Goal: Task Accomplishment & Management: Manage account settings

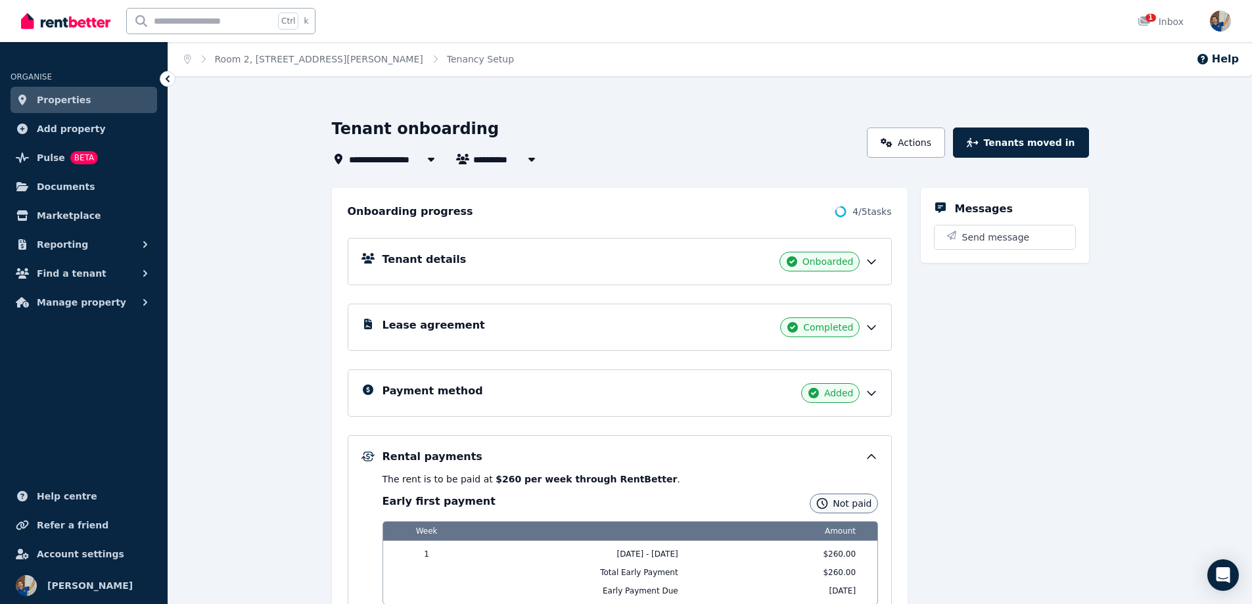
click at [45, 94] on span "Properties" at bounding box center [64, 100] width 55 height 16
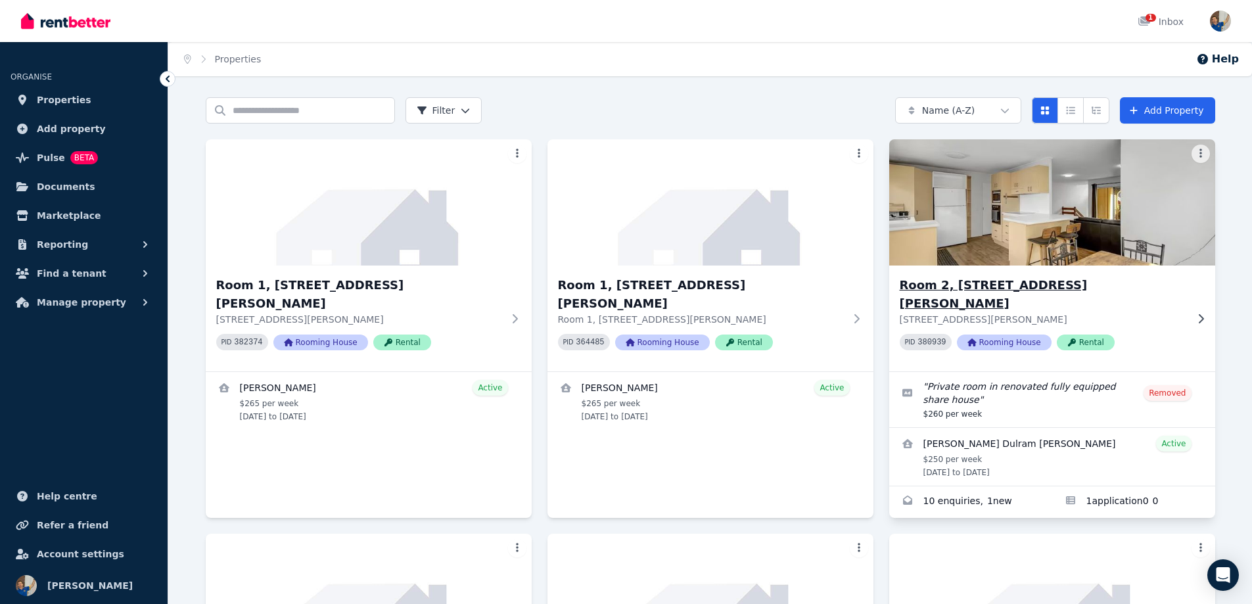
click at [1118, 254] on img at bounding box center [1052, 202] width 342 height 133
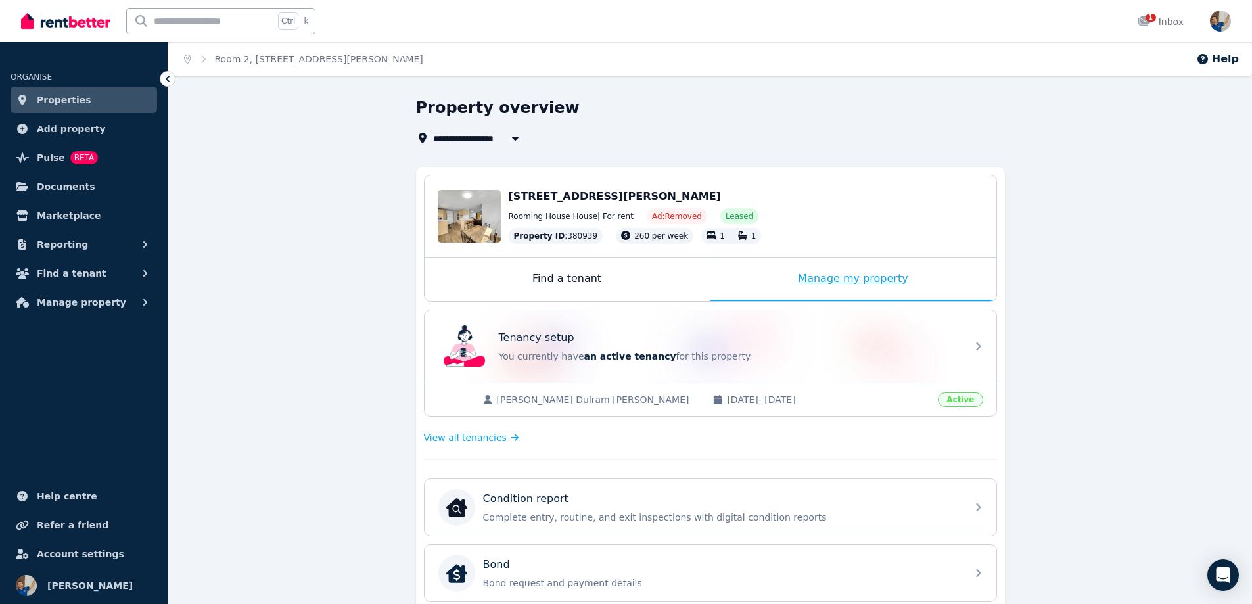
click at [844, 276] on div "Manage my property" at bounding box center [853, 279] width 286 height 43
click at [835, 279] on div "Manage my property" at bounding box center [853, 279] width 286 height 43
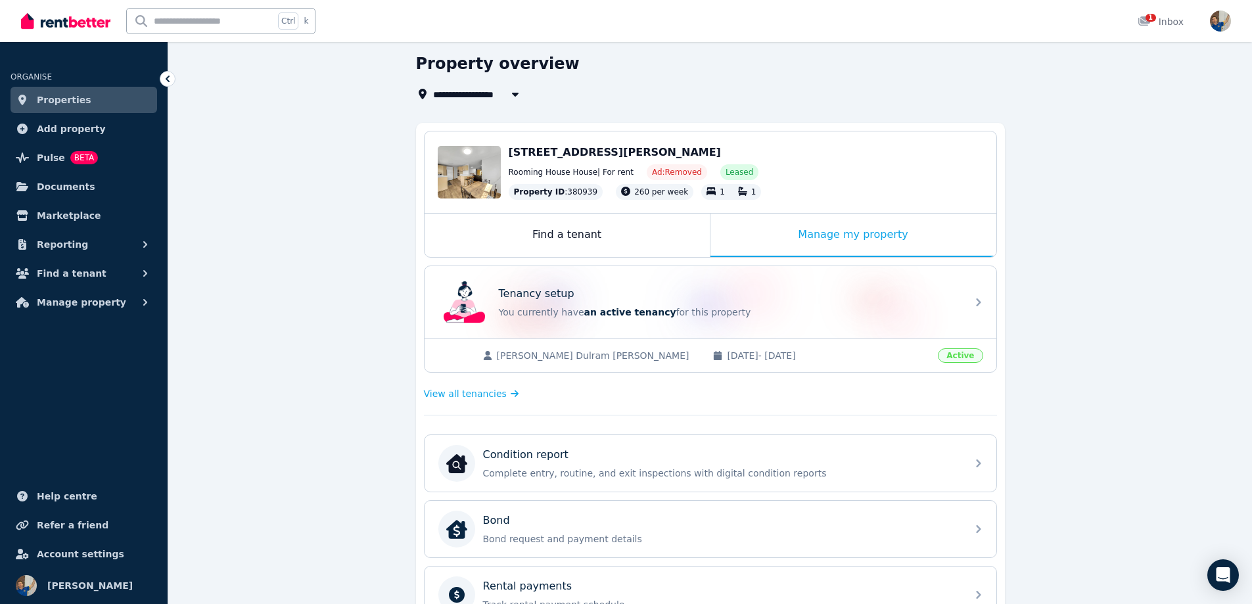
scroll to position [131, 0]
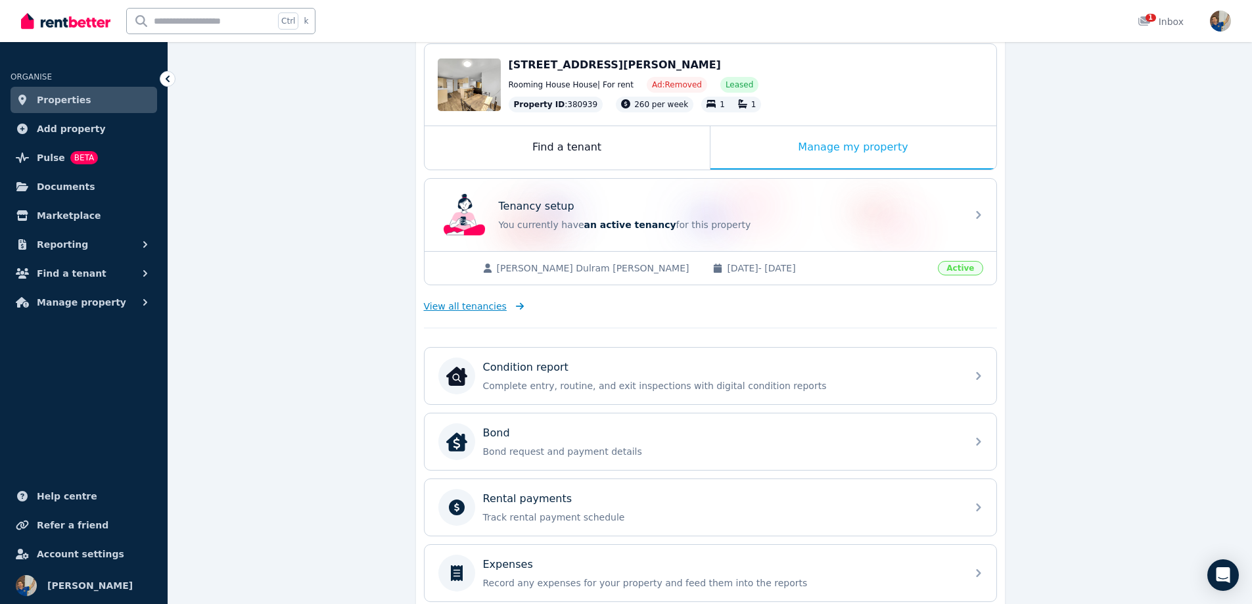
click at [487, 310] on span "View all tenancies" at bounding box center [465, 306] width 83 height 13
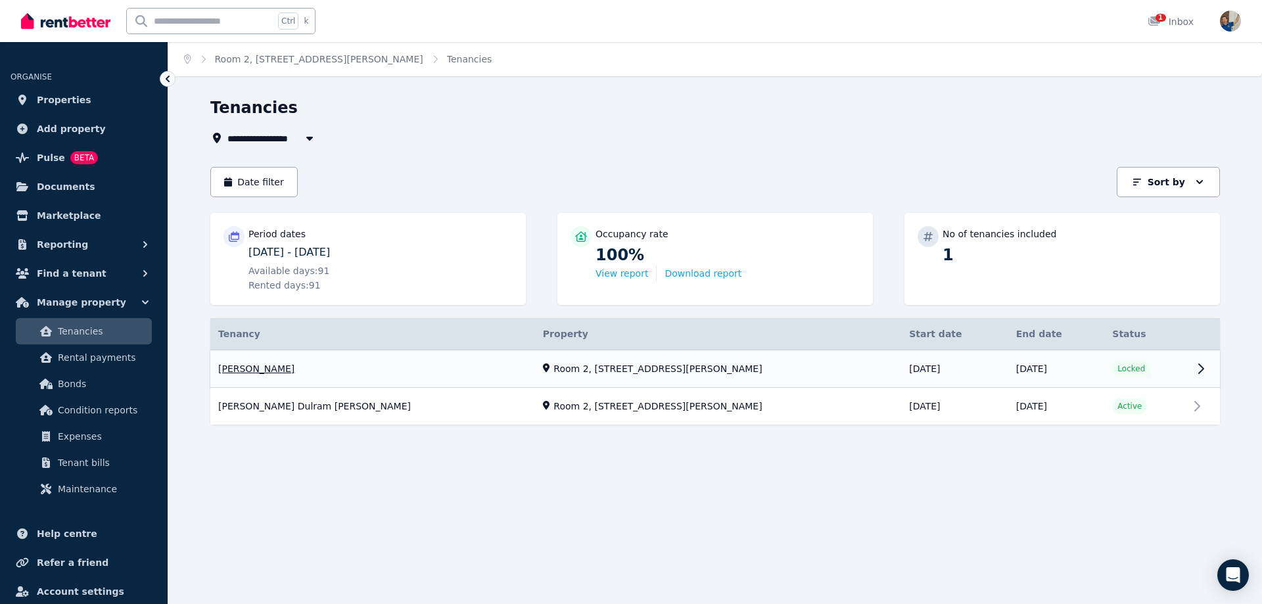
click at [226, 369] on link "View property details" at bounding box center [714, 368] width 1009 height 37
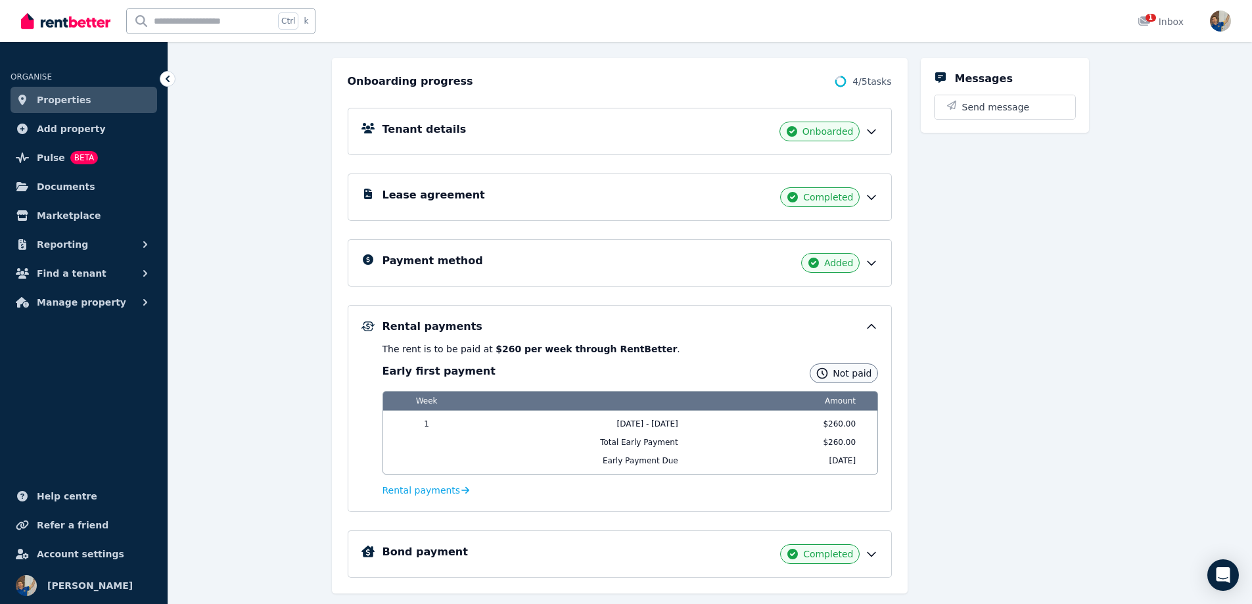
scroll to position [131, 0]
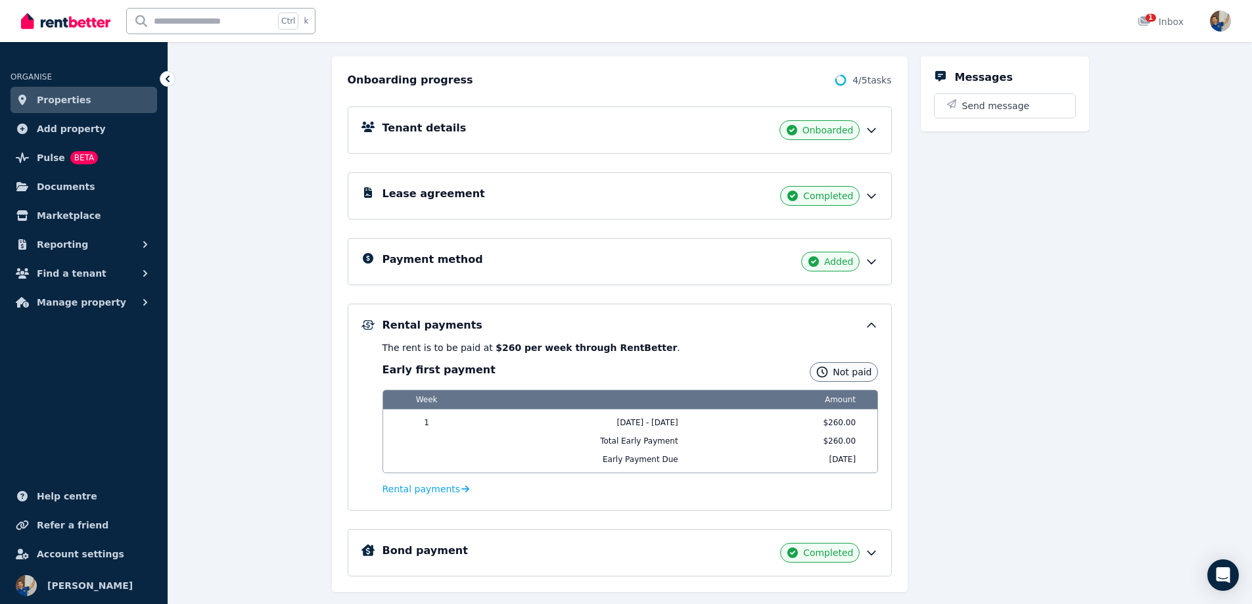
click at [871, 325] on icon at bounding box center [871, 325] width 13 height 13
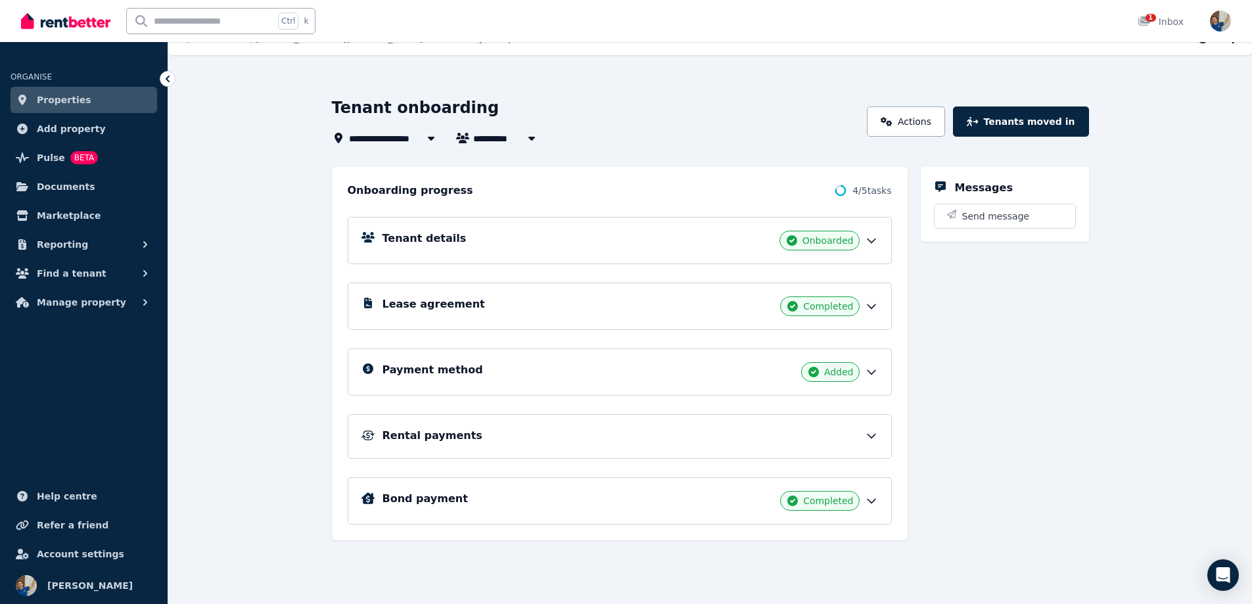
scroll to position [21, 0]
click at [873, 434] on icon at bounding box center [871, 435] width 13 height 13
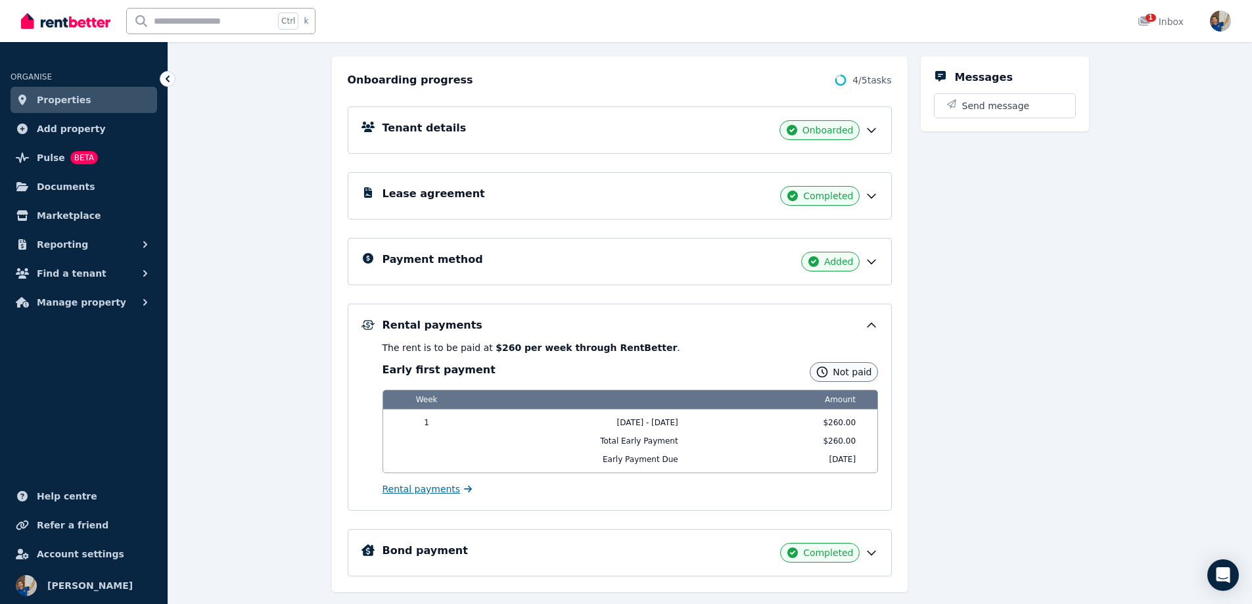
click at [396, 490] on span "Rental payments" at bounding box center [421, 488] width 78 height 13
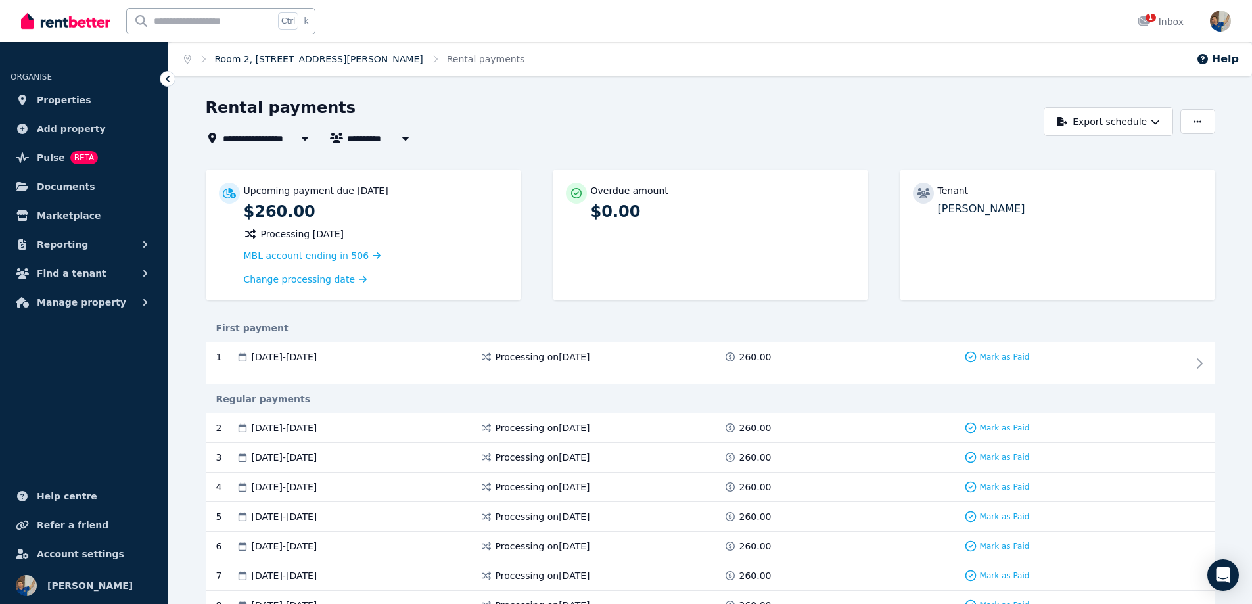
click at [237, 57] on link "Room 2, [STREET_ADDRESS][PERSON_NAME]" at bounding box center [319, 59] width 208 height 11
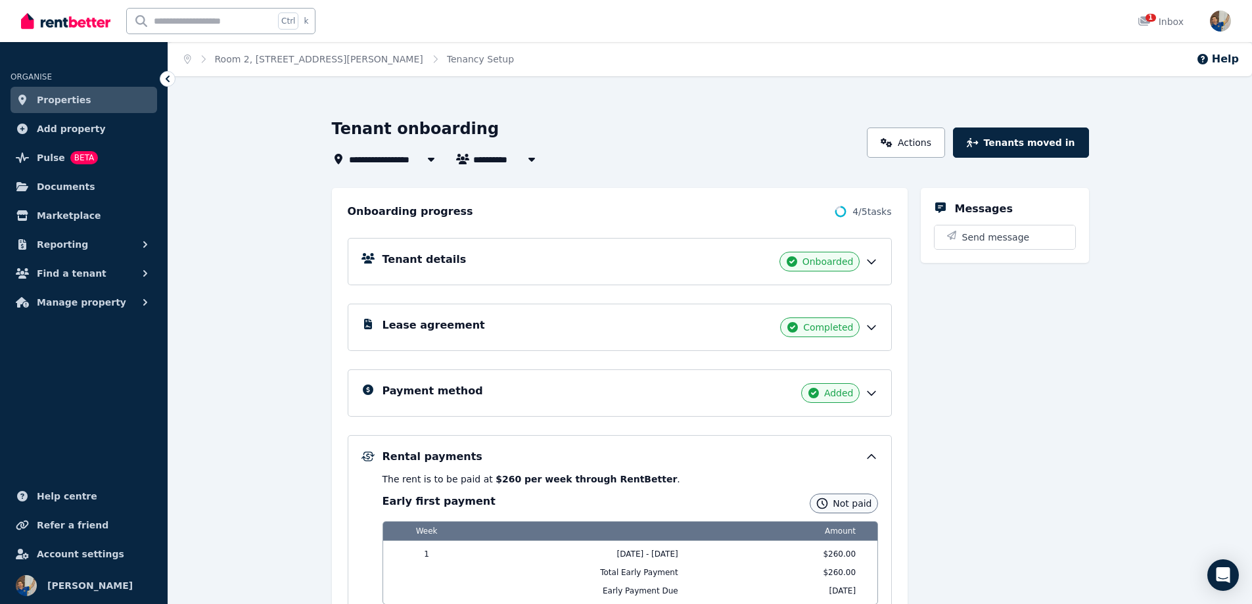
click at [871, 325] on icon at bounding box center [871, 327] width 13 height 13
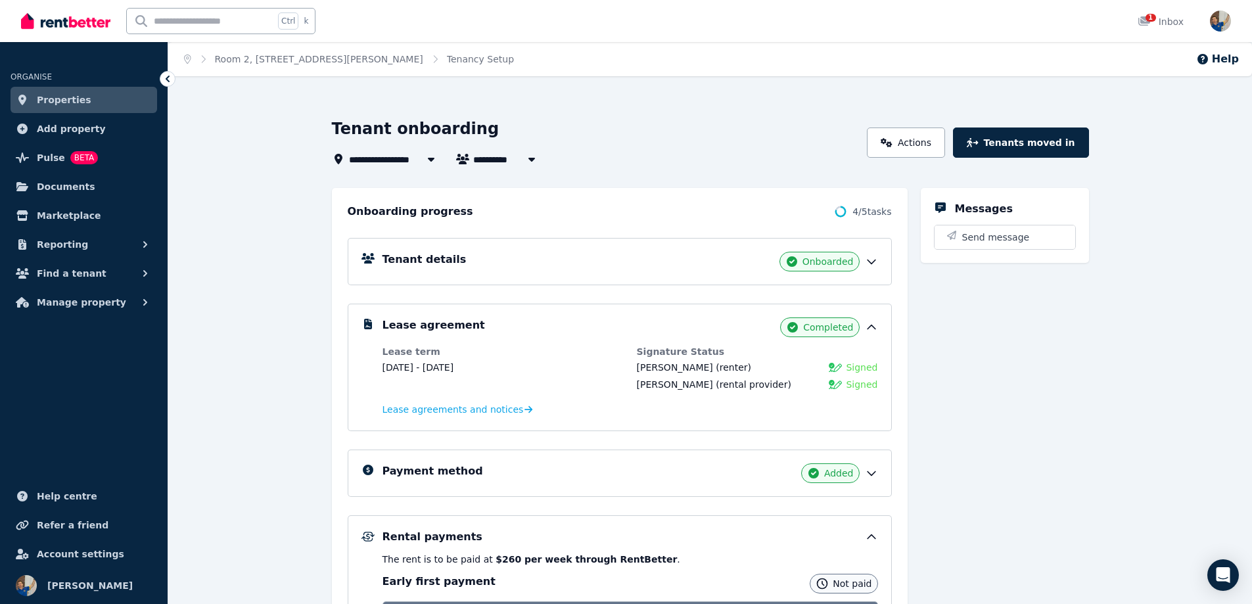
click at [380, 160] on span "Room 2, [STREET_ADDRESS][PERSON_NAME]" at bounding box center [462, 159] width 227 height 16
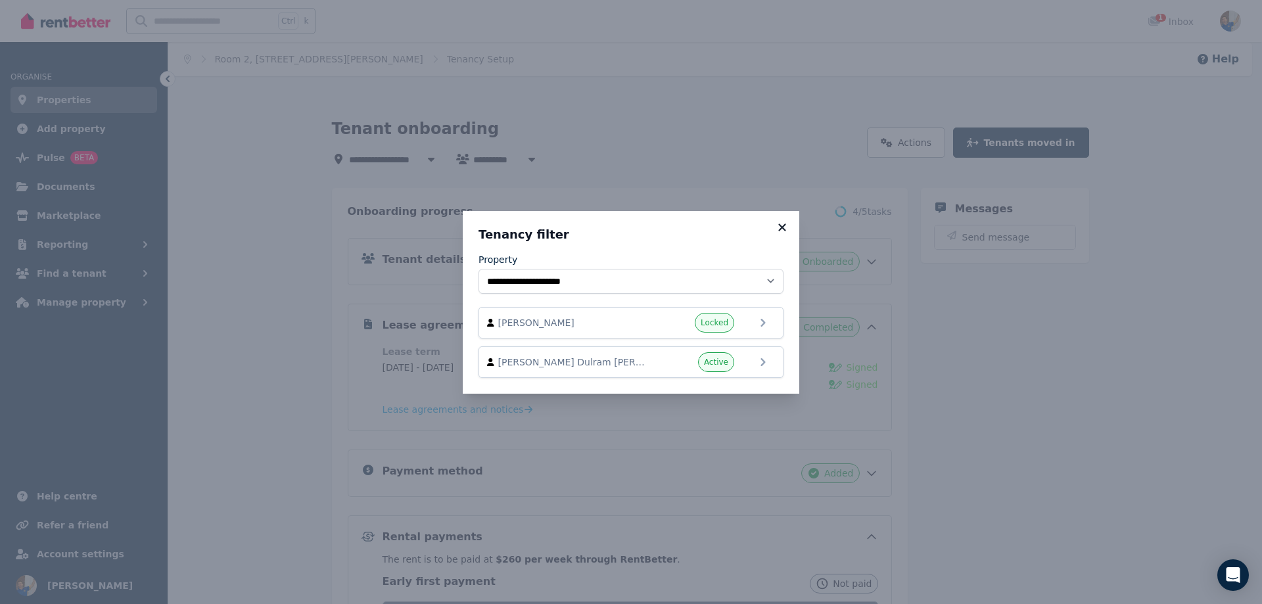
click at [781, 227] on icon at bounding box center [781, 226] width 7 height 7
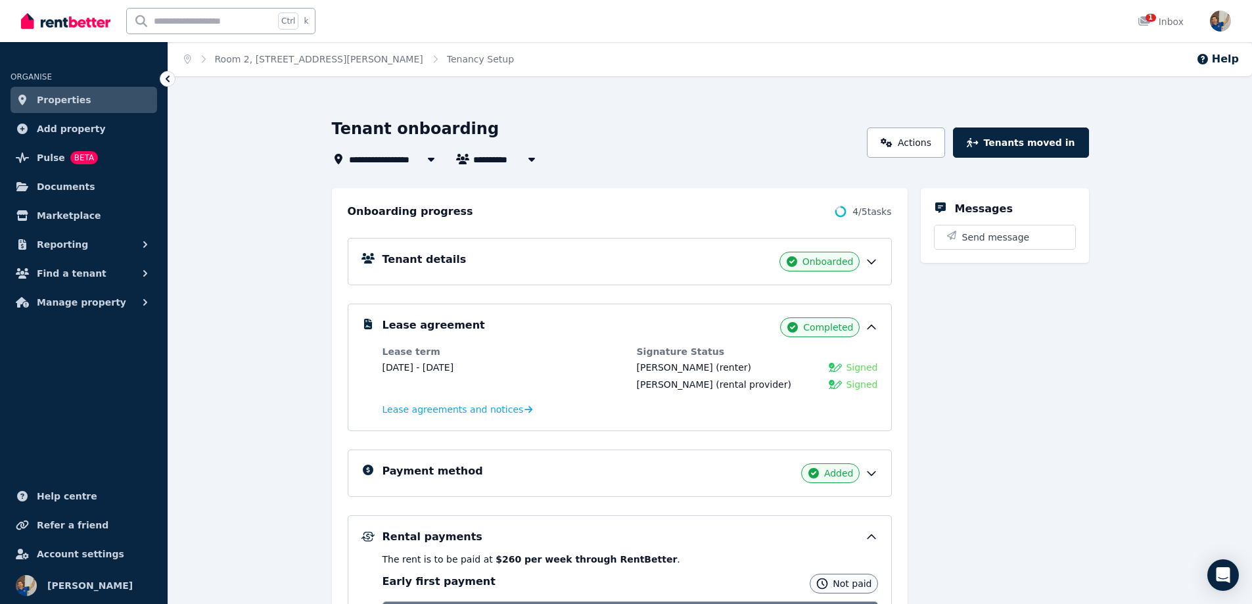
click at [529, 159] on icon "button" at bounding box center [531, 160] width 7 height 4
type input "**********"
click at [528, 208] on span "[PERSON_NAME] Dulram [PERSON_NAME]" at bounding box center [547, 207] width 133 height 13
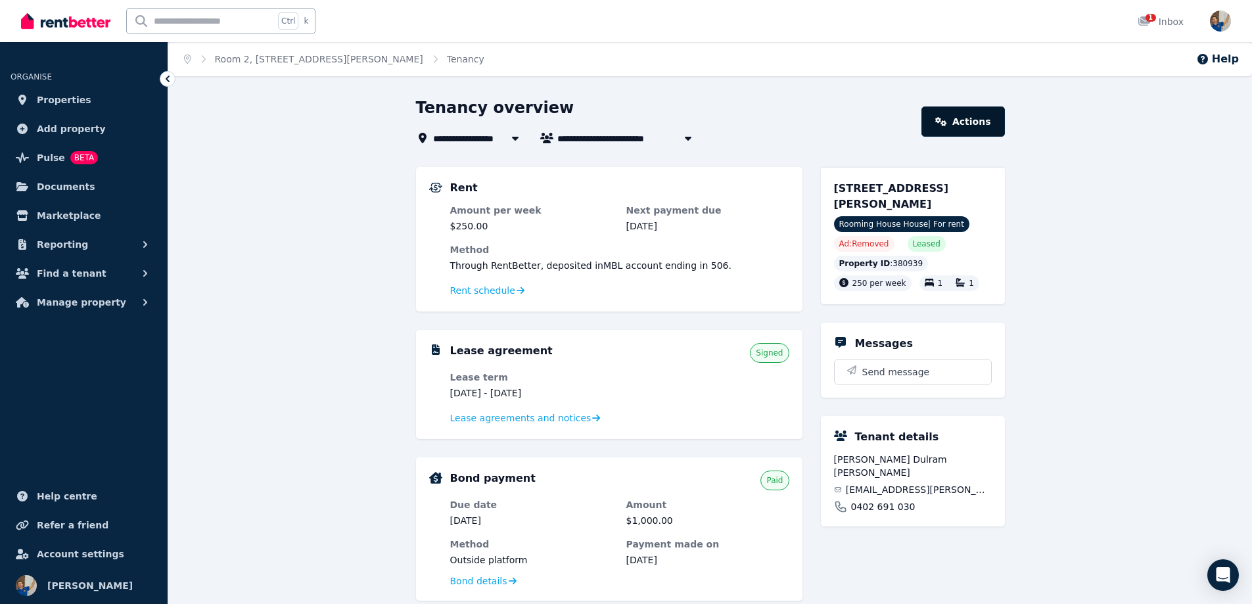
click at [973, 120] on link "Actions" at bounding box center [962, 121] width 83 height 30
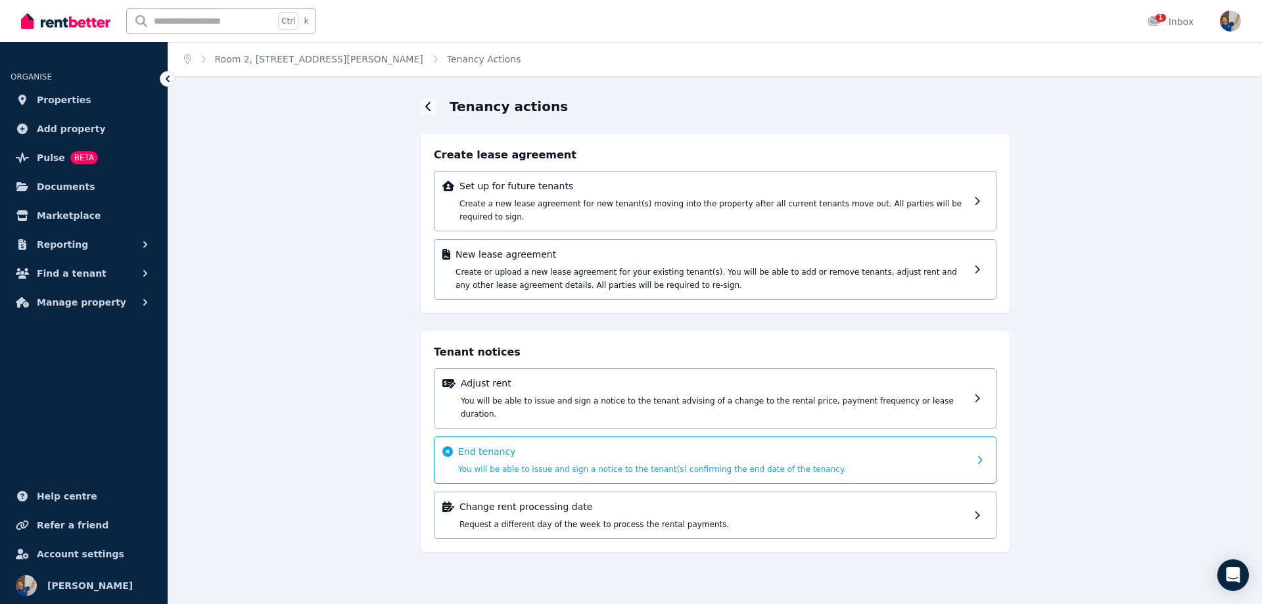
click at [646, 445] on p "End tenancy" at bounding box center [713, 451] width 511 height 13
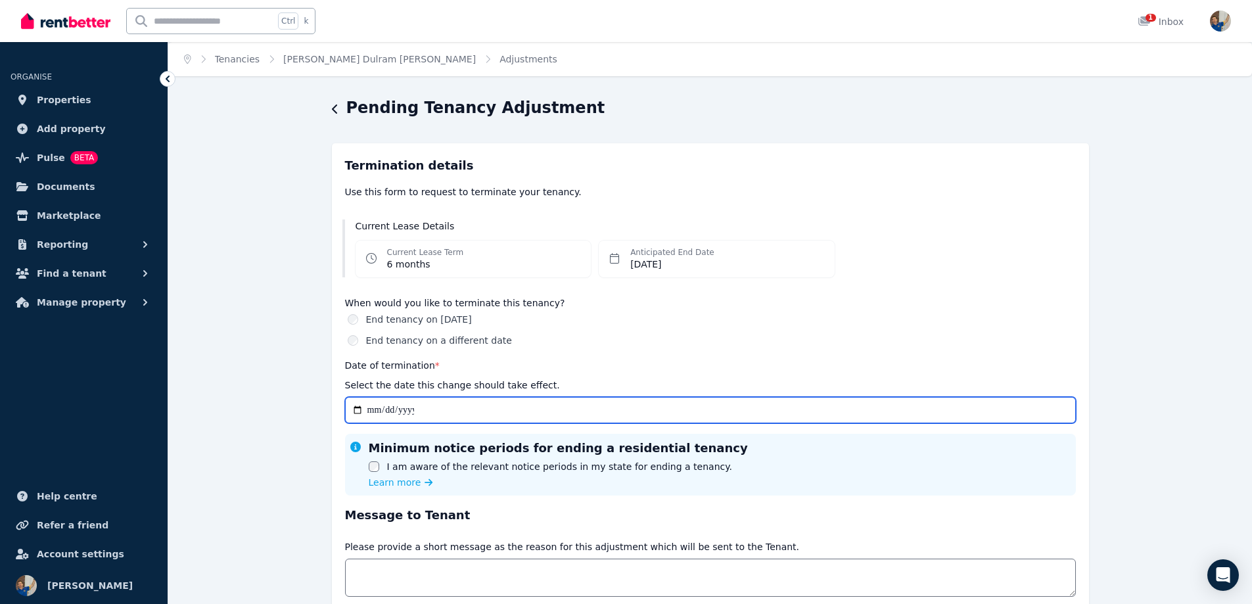
click at [358, 407] on input "Date of termination *" at bounding box center [710, 410] width 731 height 26
type input "**********"
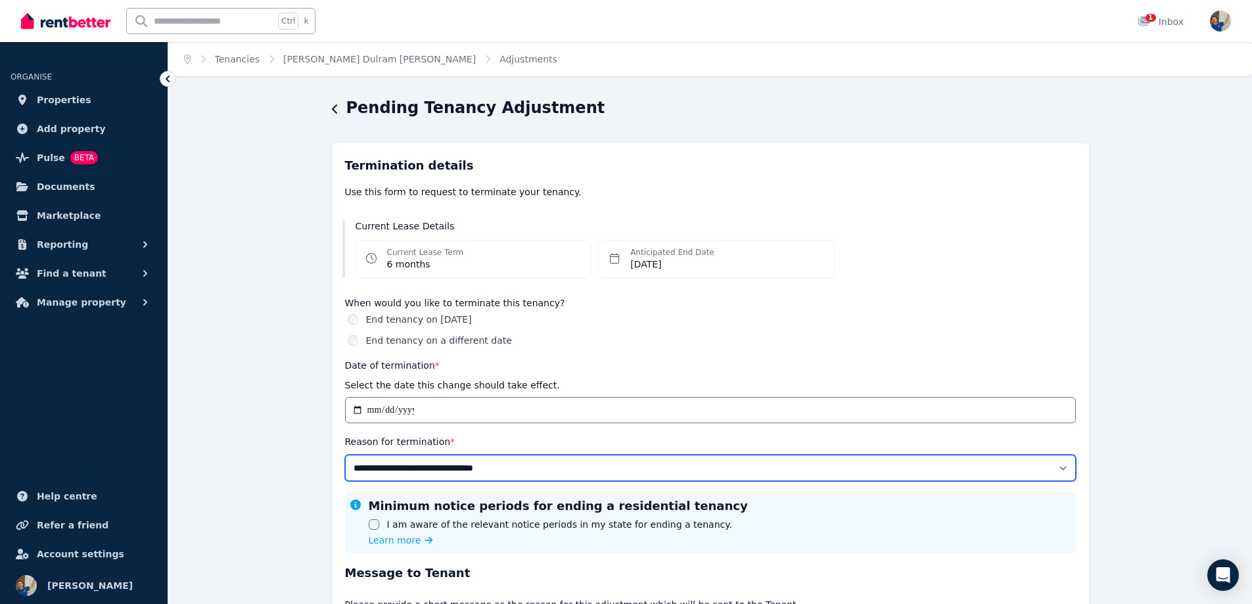
click at [1064, 469] on select "**********" at bounding box center [710, 468] width 731 height 26
select select "**********"
click at [345, 455] on select "**********" at bounding box center [710, 468] width 731 height 26
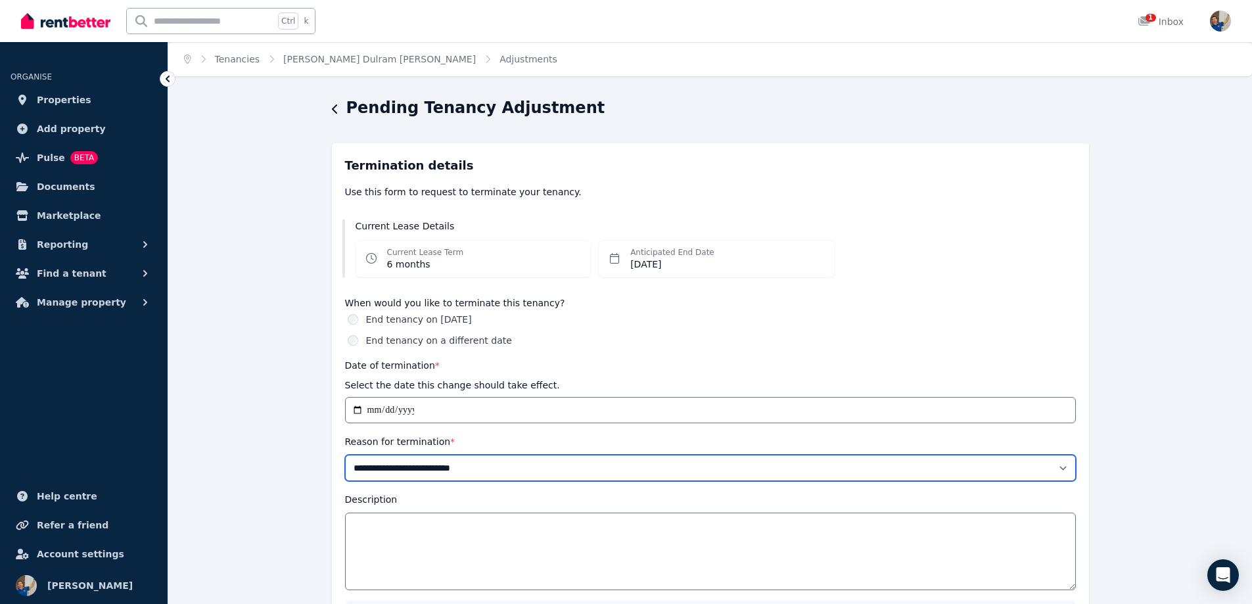
click at [1059, 469] on select "**********" at bounding box center [710, 468] width 731 height 26
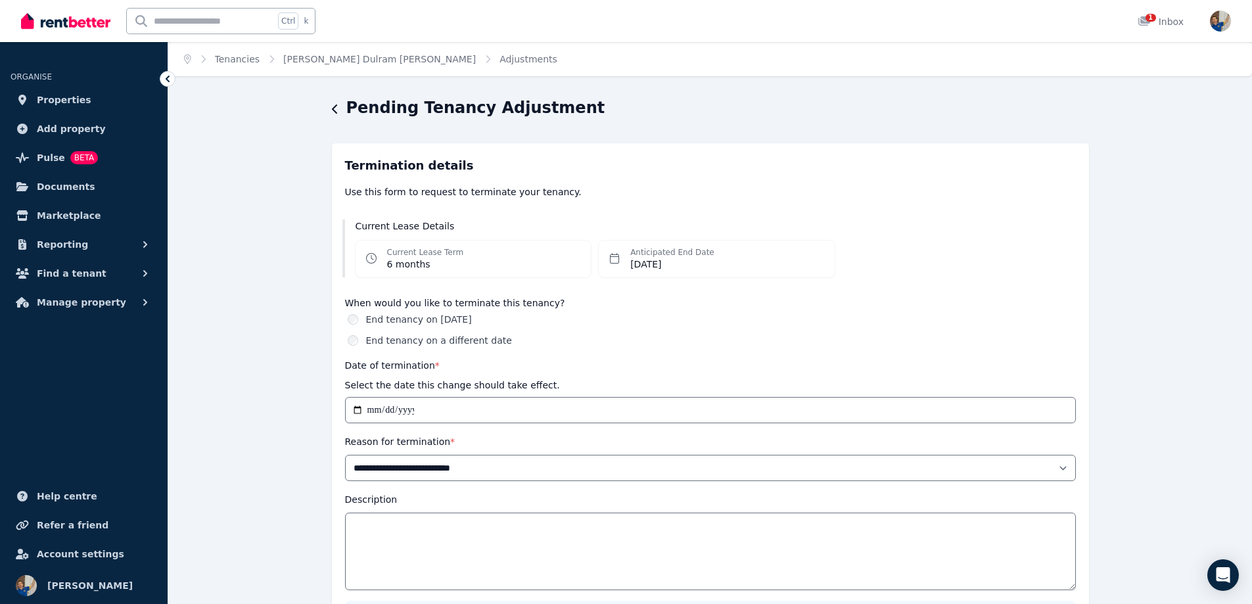
click at [1166, 405] on div "**********" at bounding box center [710, 489] width 1084 height 784
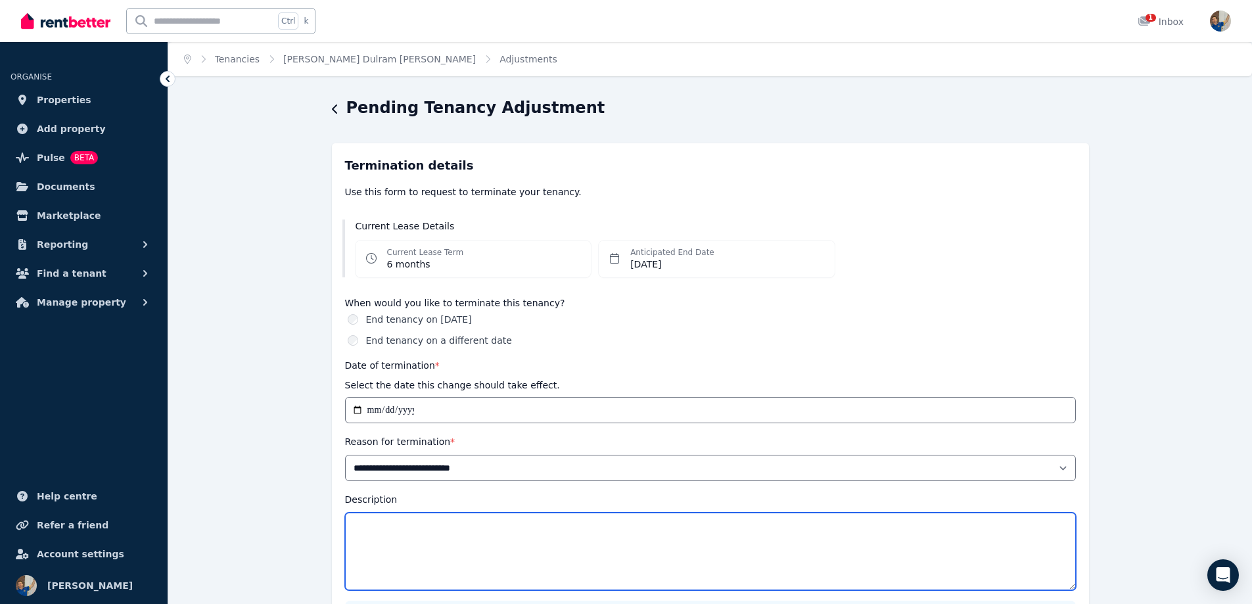
click at [374, 520] on textarea "Description" at bounding box center [710, 552] width 731 height 78
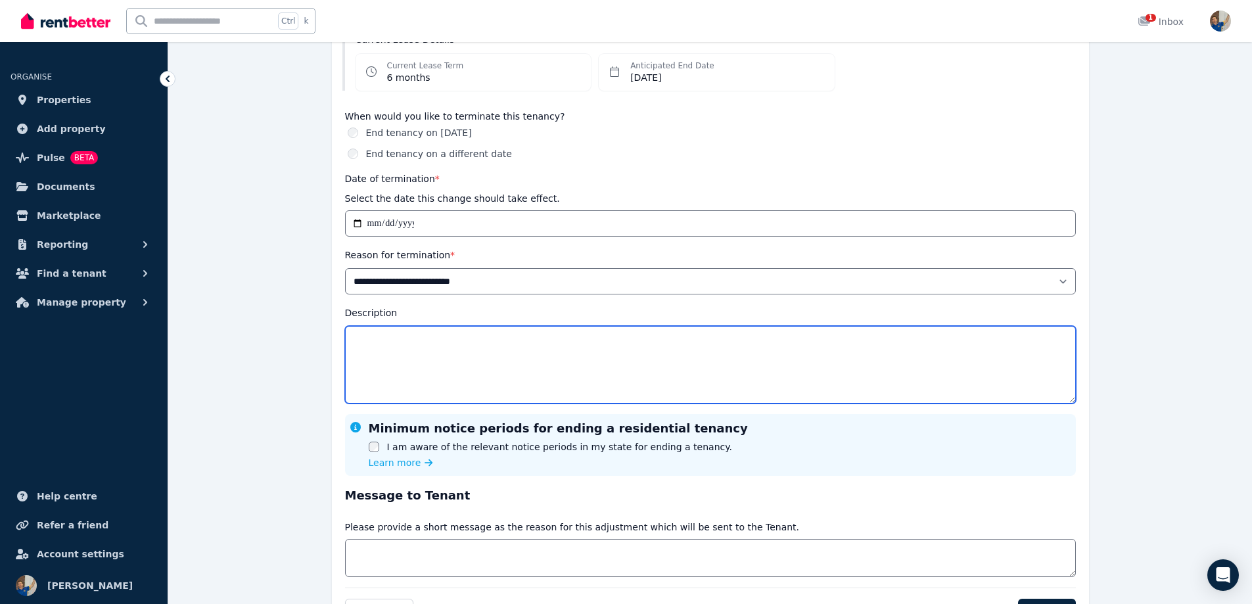
scroll to position [197, 0]
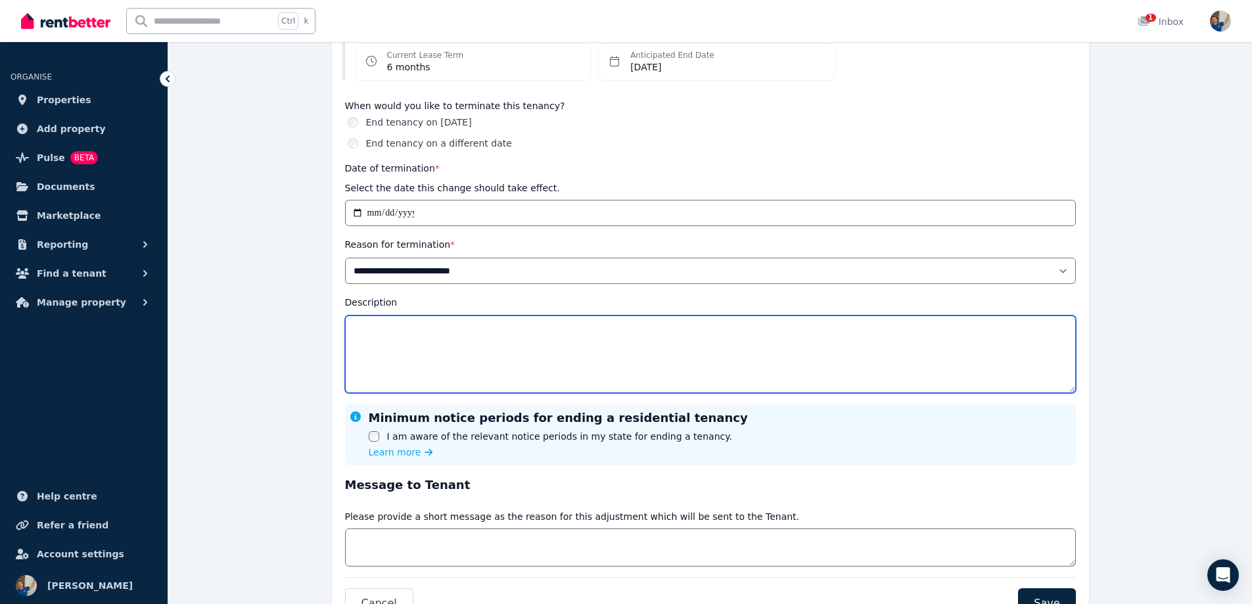
click at [368, 332] on textarea "Description" at bounding box center [710, 354] width 731 height 78
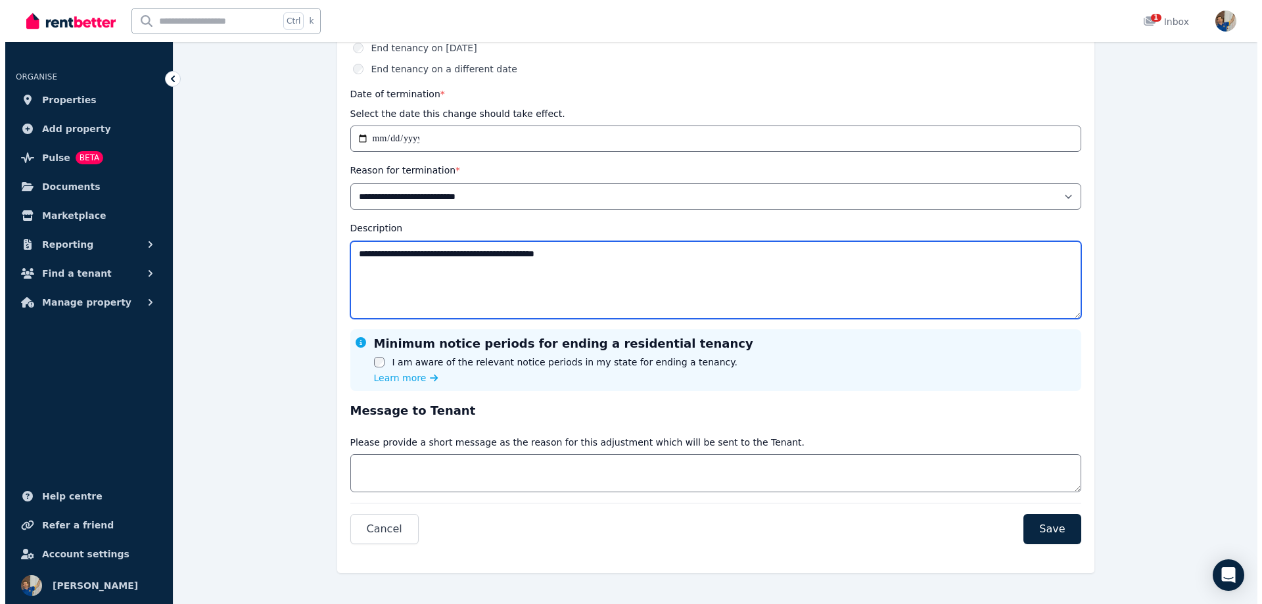
scroll to position [277, 0]
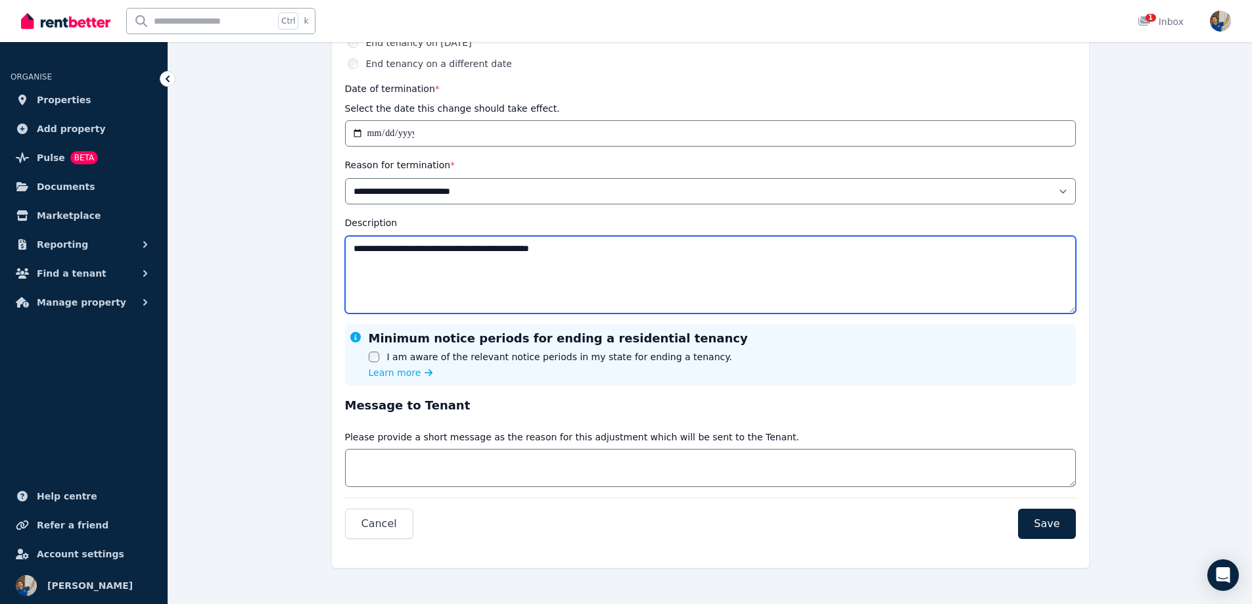
drag, startPoint x: 352, startPoint y: 246, endPoint x: 445, endPoint y: 246, distance: 93.3
click at [445, 246] on textarea "**********" at bounding box center [710, 275] width 731 height 78
type textarea "**********"
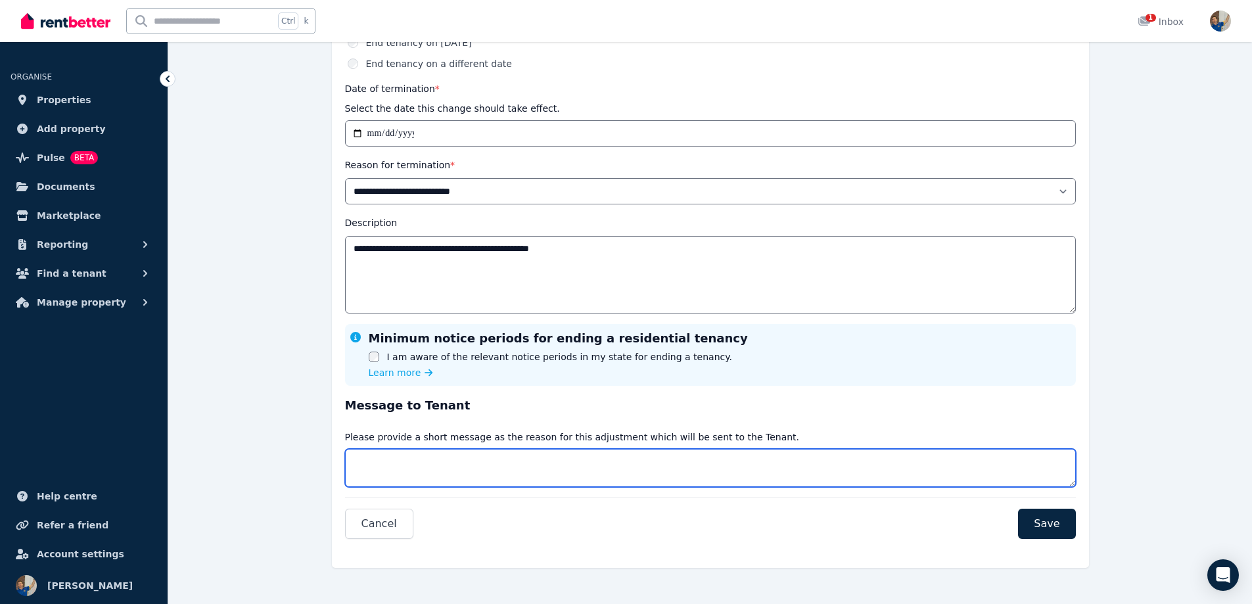
click at [394, 464] on textarea "Message" at bounding box center [710, 468] width 731 height 38
paste textarea "**********"
type textarea "**********"
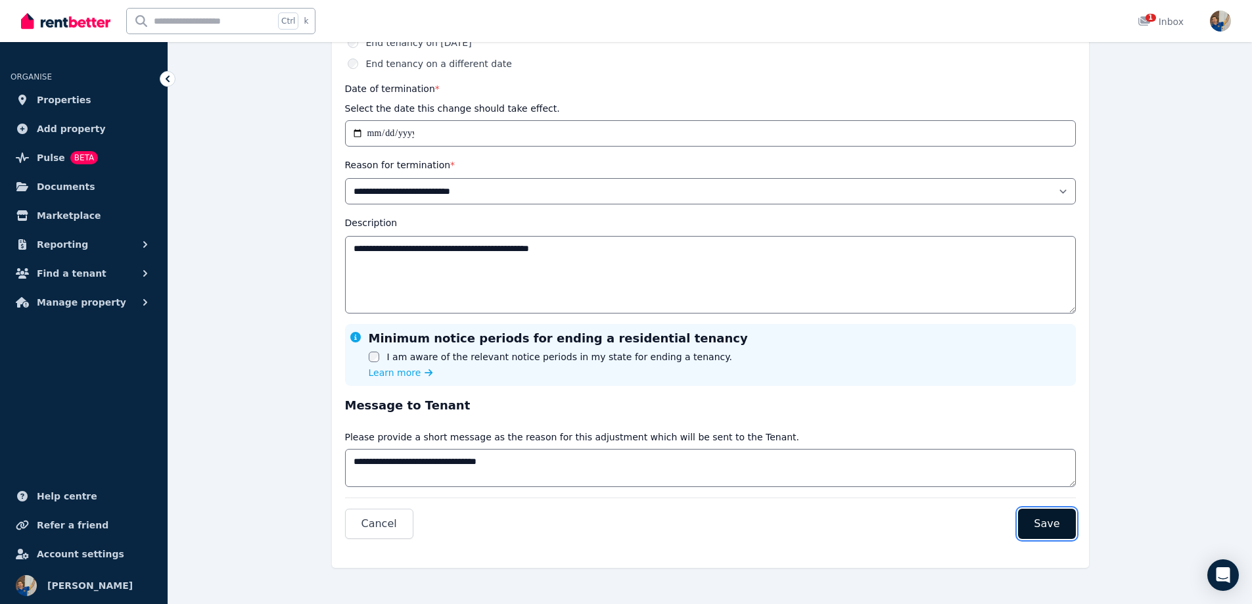
click at [1049, 526] on span "Save" at bounding box center [1047, 524] width 26 height 16
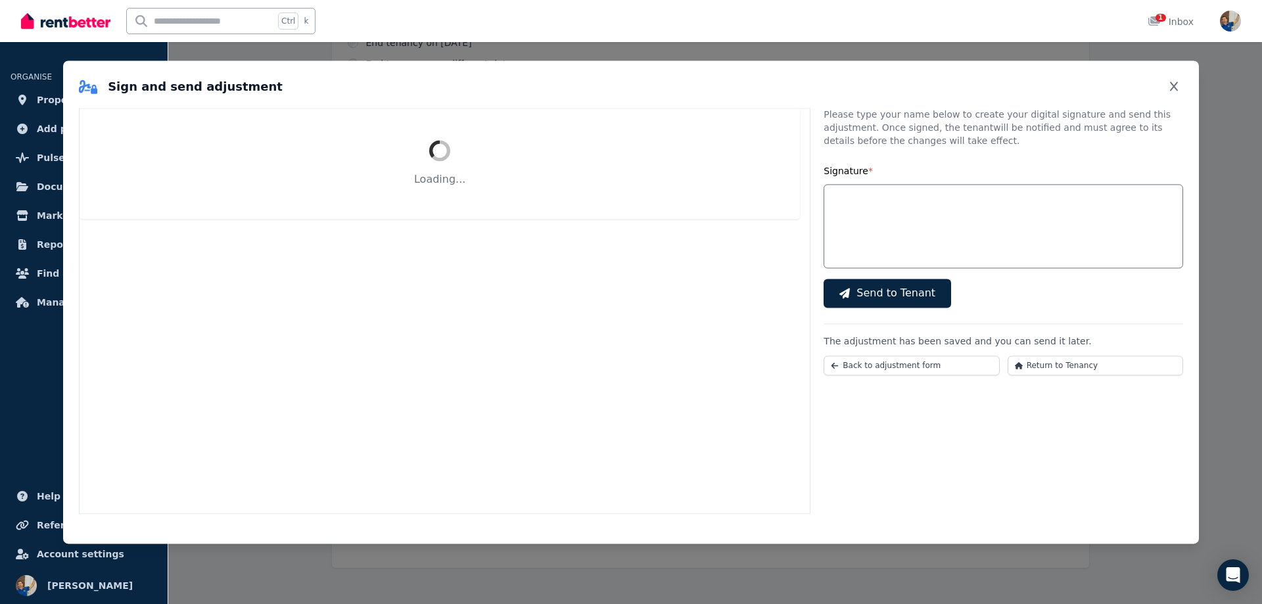
select select "**********"
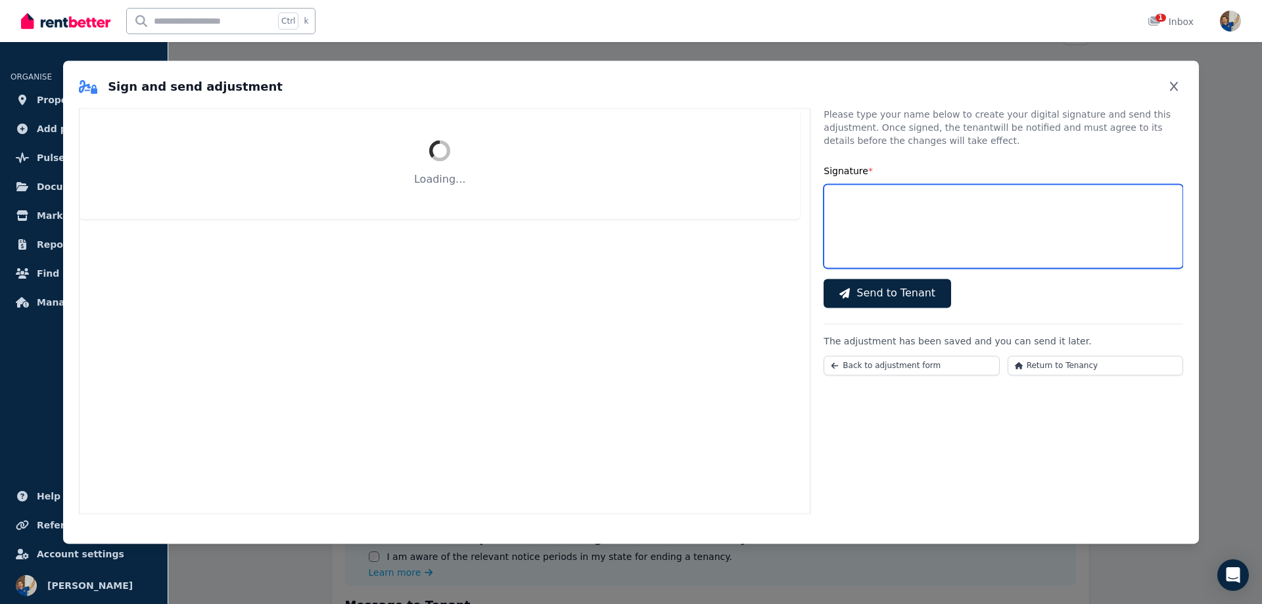
click at [893, 230] on input "Signature *" at bounding box center [1002, 226] width 359 height 84
type input "**********"
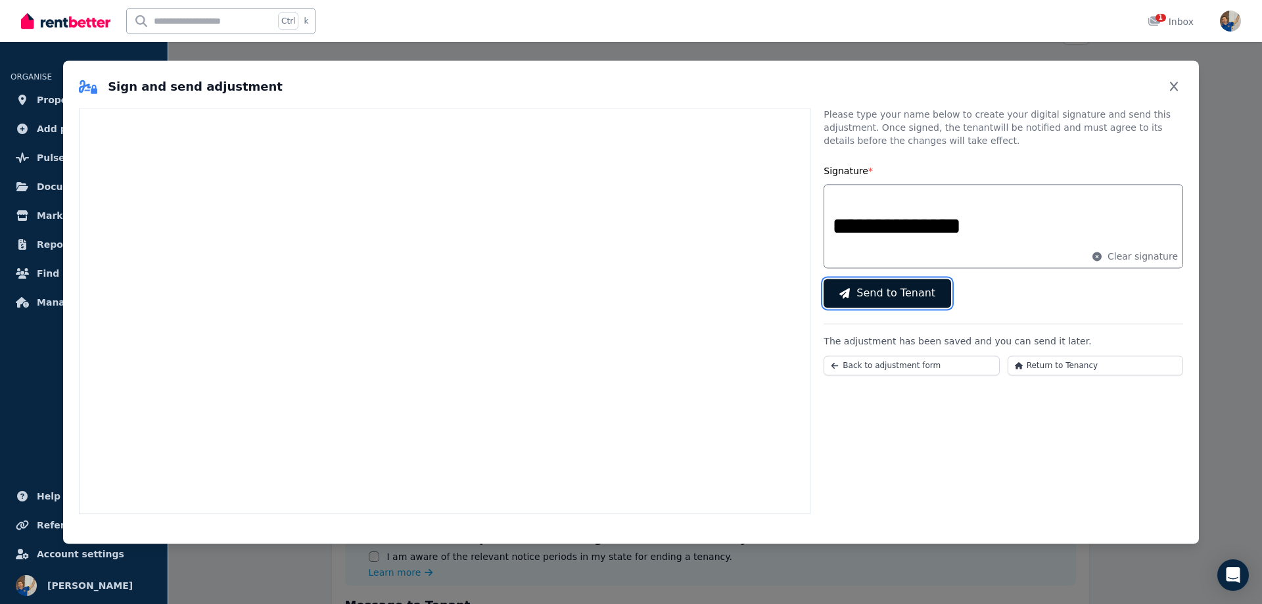
click at [881, 292] on span "Send to Tenant" at bounding box center [895, 293] width 79 height 16
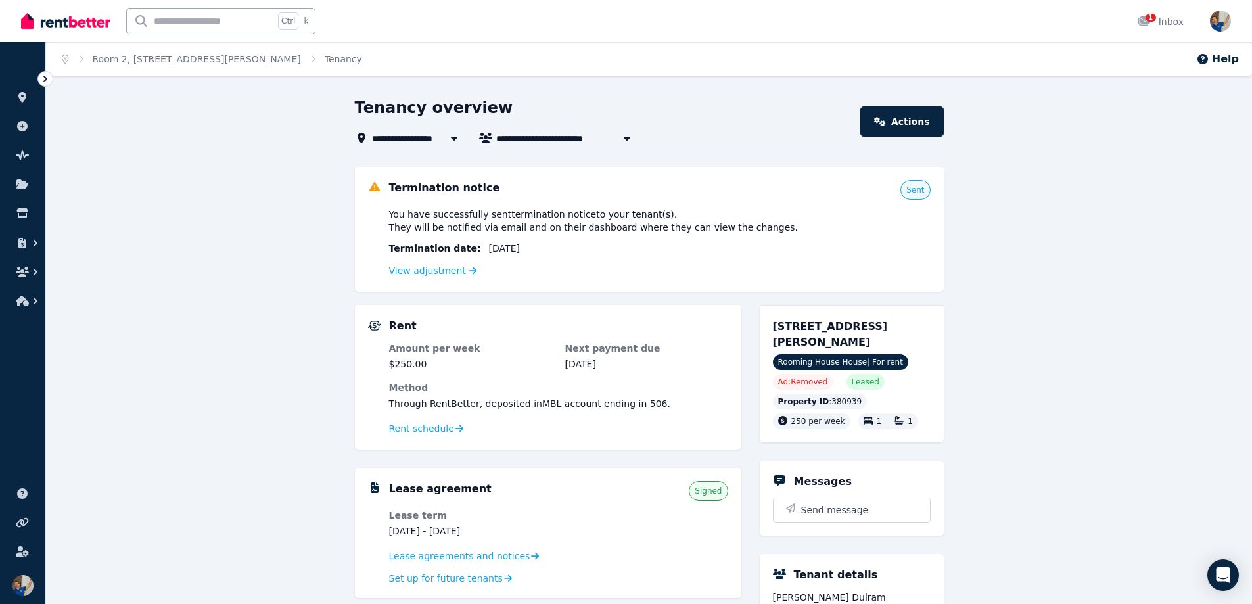
click at [624, 135] on icon "button" at bounding box center [626, 138] width 13 height 11
click at [545, 163] on span "Gokul Babu" at bounding box center [570, 162] width 133 height 13
type input "**********"
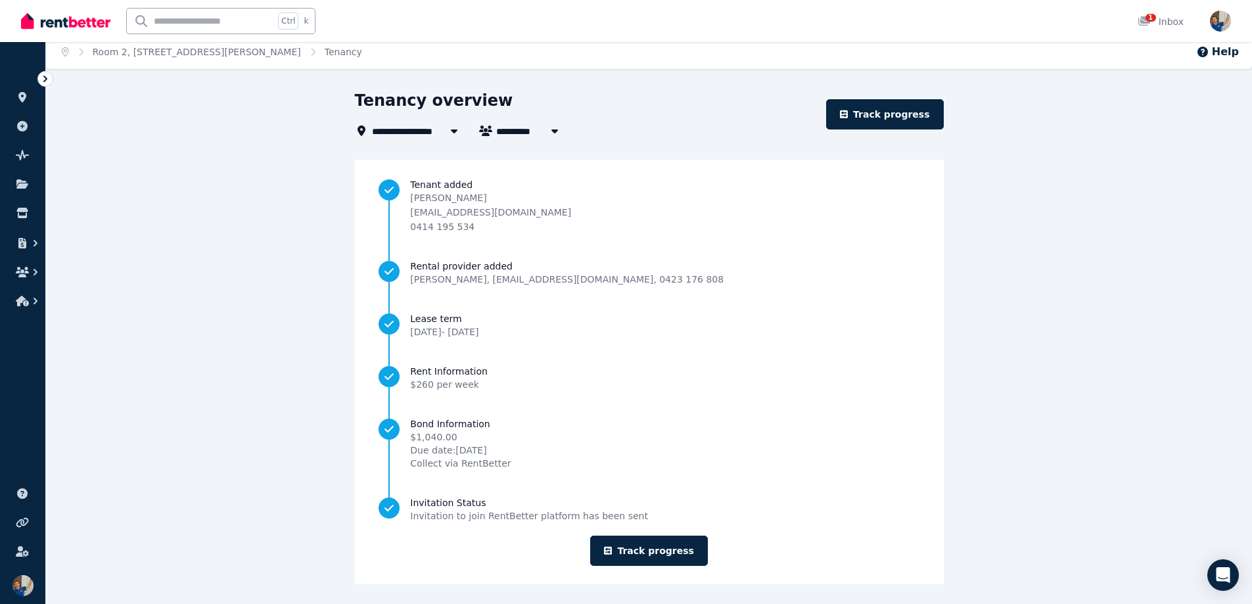
scroll to position [11, 0]
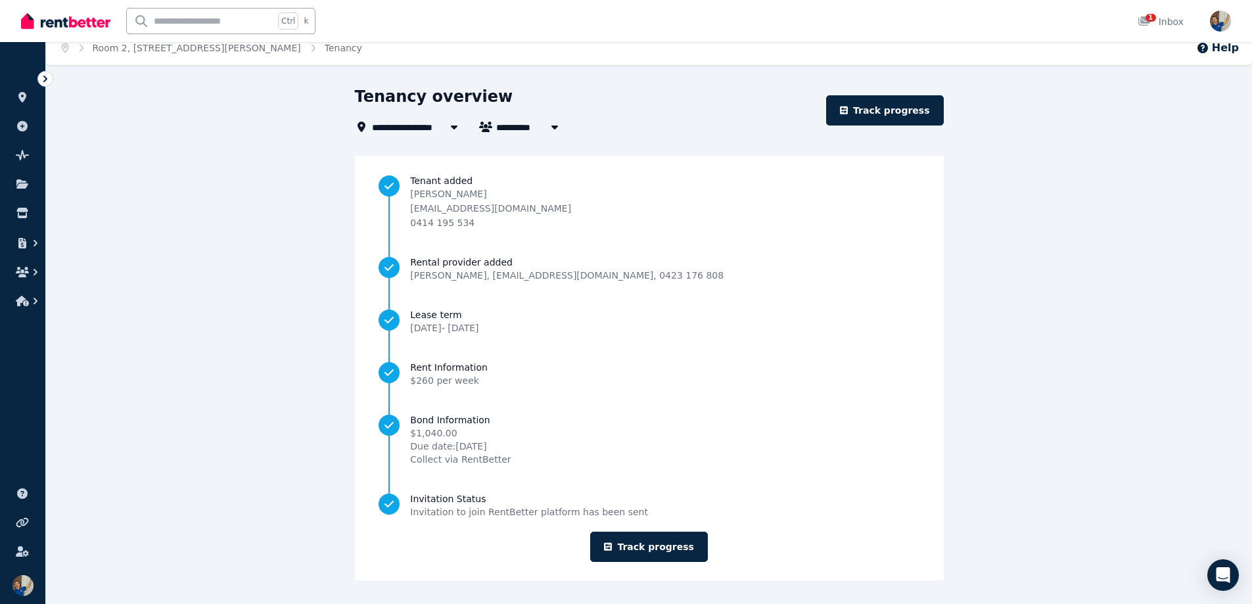
click at [410, 131] on span "Room 2, [STREET_ADDRESS][PERSON_NAME]" at bounding box center [485, 127] width 227 height 16
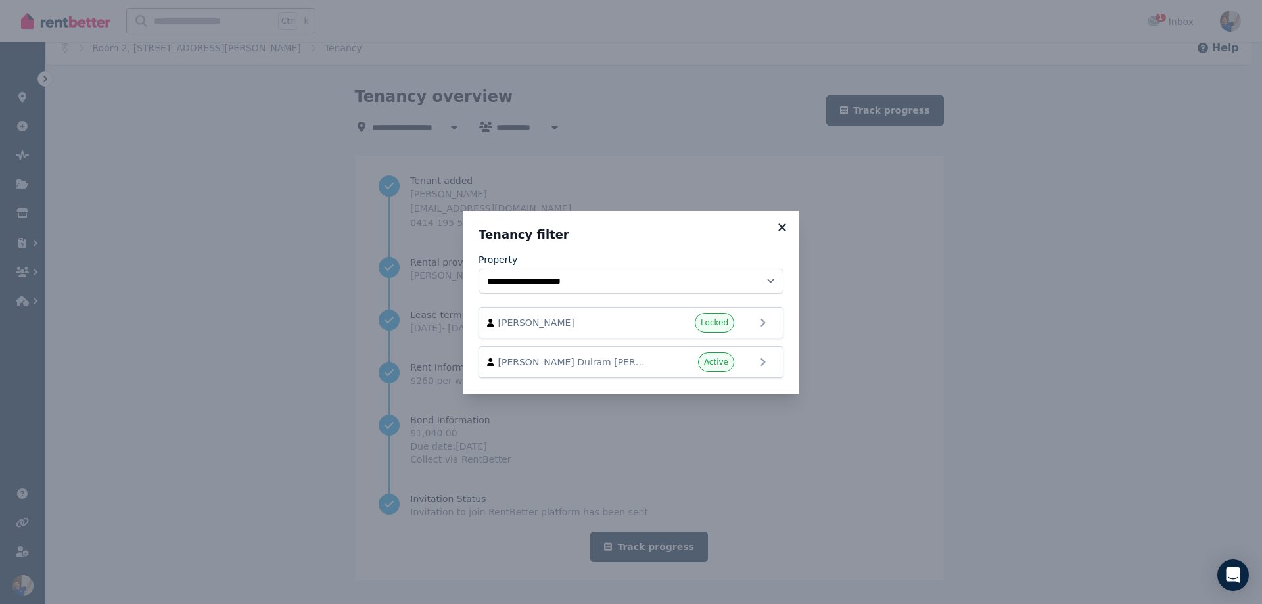
click at [781, 227] on icon at bounding box center [781, 226] width 7 height 7
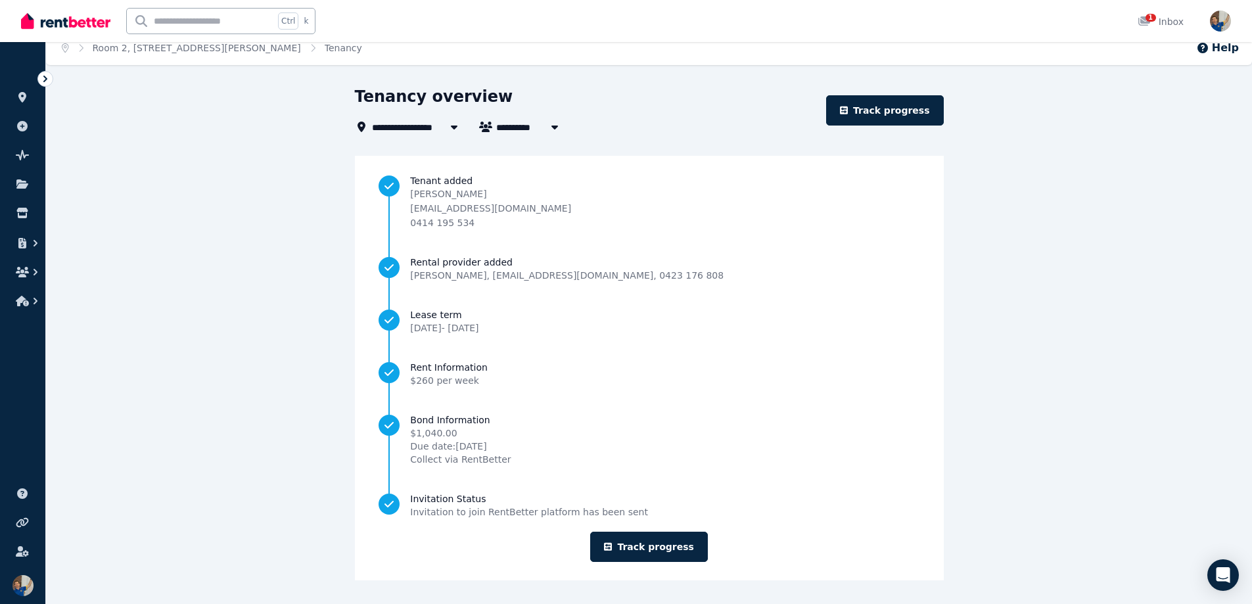
click at [41, 72] on icon at bounding box center [45, 78] width 13 height 13
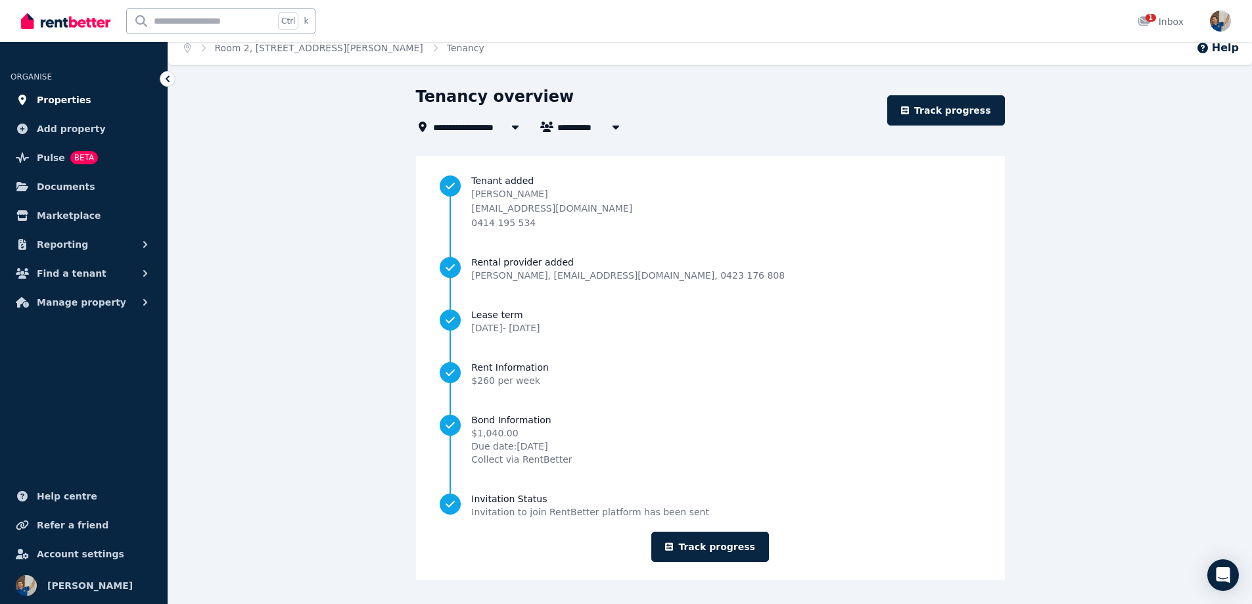
click at [51, 104] on span "Properties" at bounding box center [64, 100] width 55 height 16
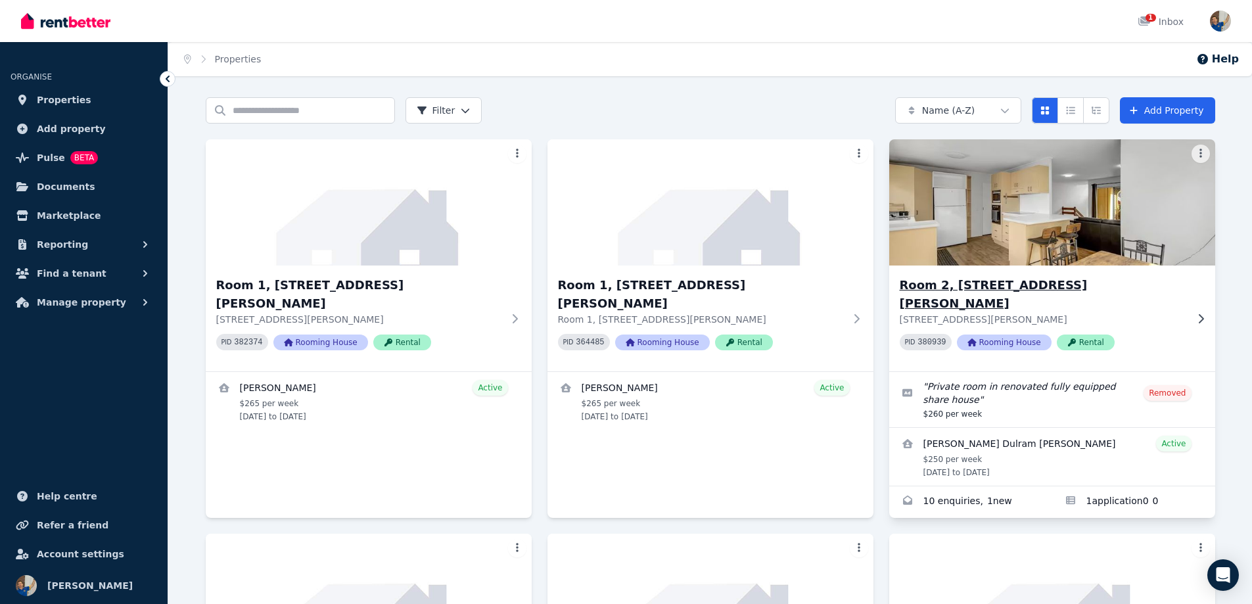
click at [1050, 231] on img at bounding box center [1052, 202] width 342 height 133
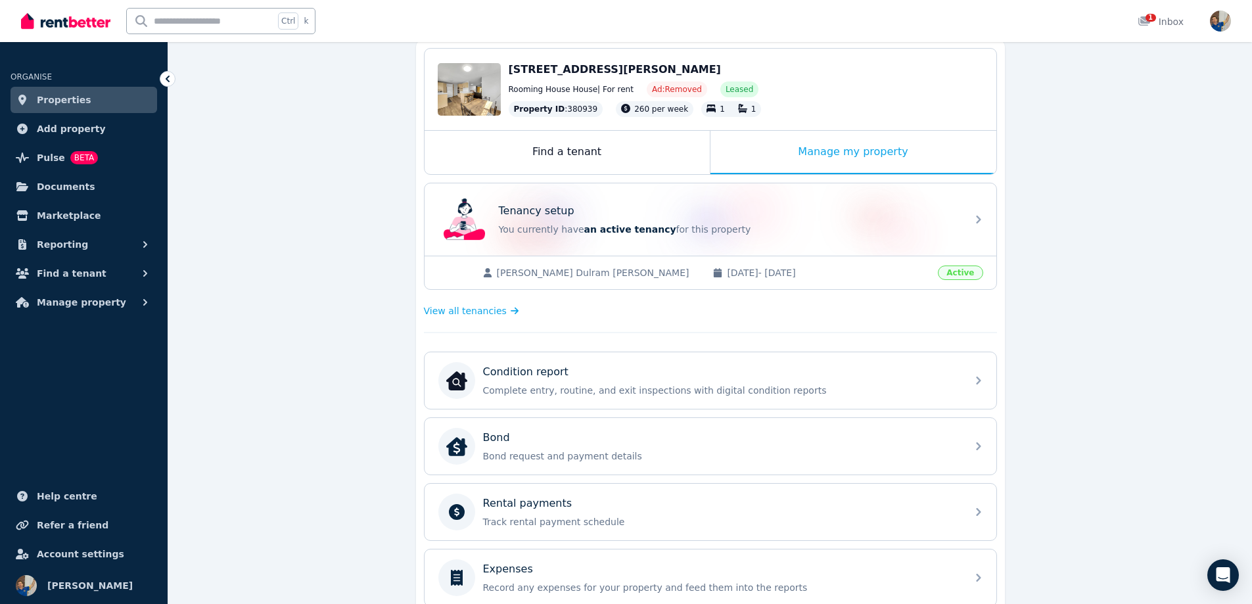
scroll to position [66, 0]
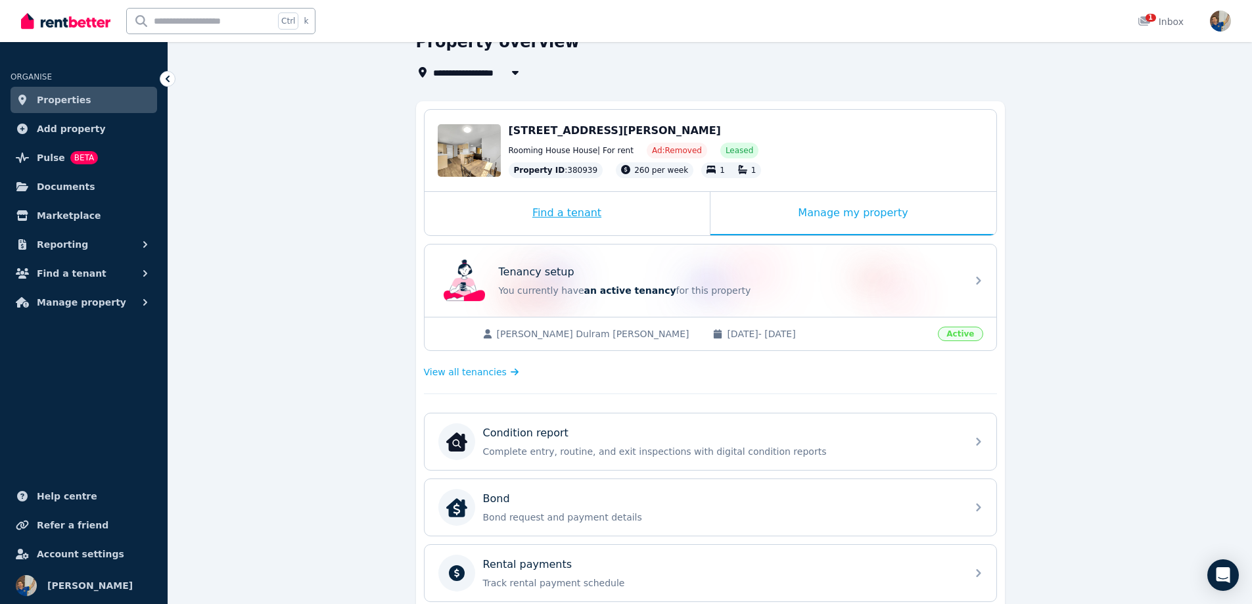
click at [578, 212] on div "Find a tenant" at bounding box center [567, 213] width 285 height 43
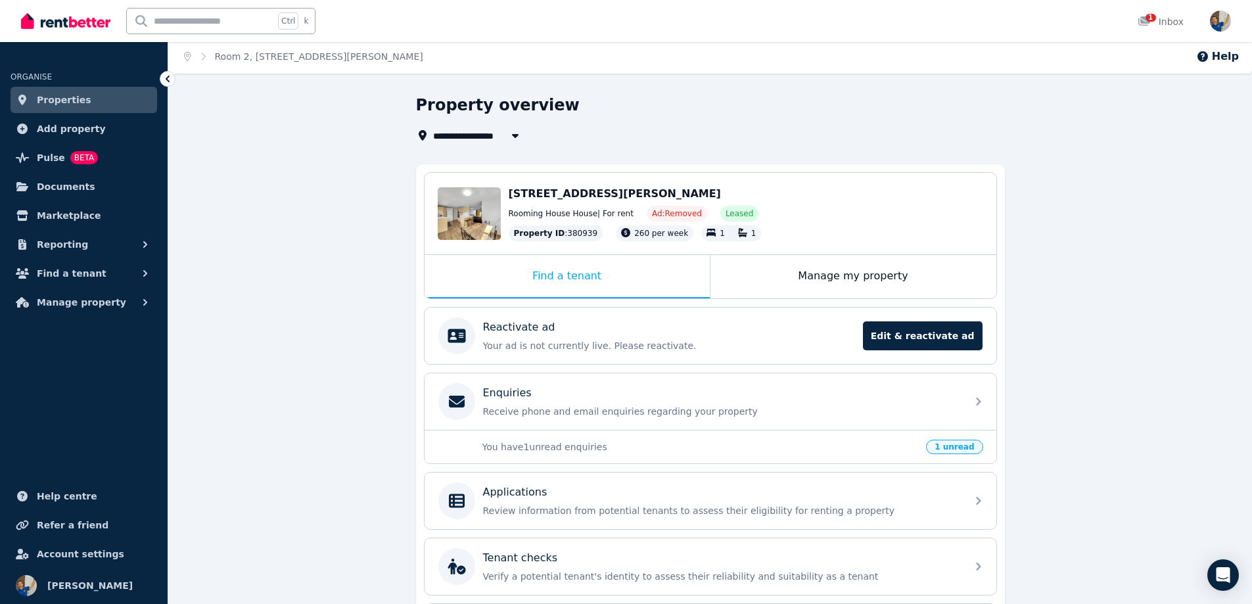
scroll to position [0, 0]
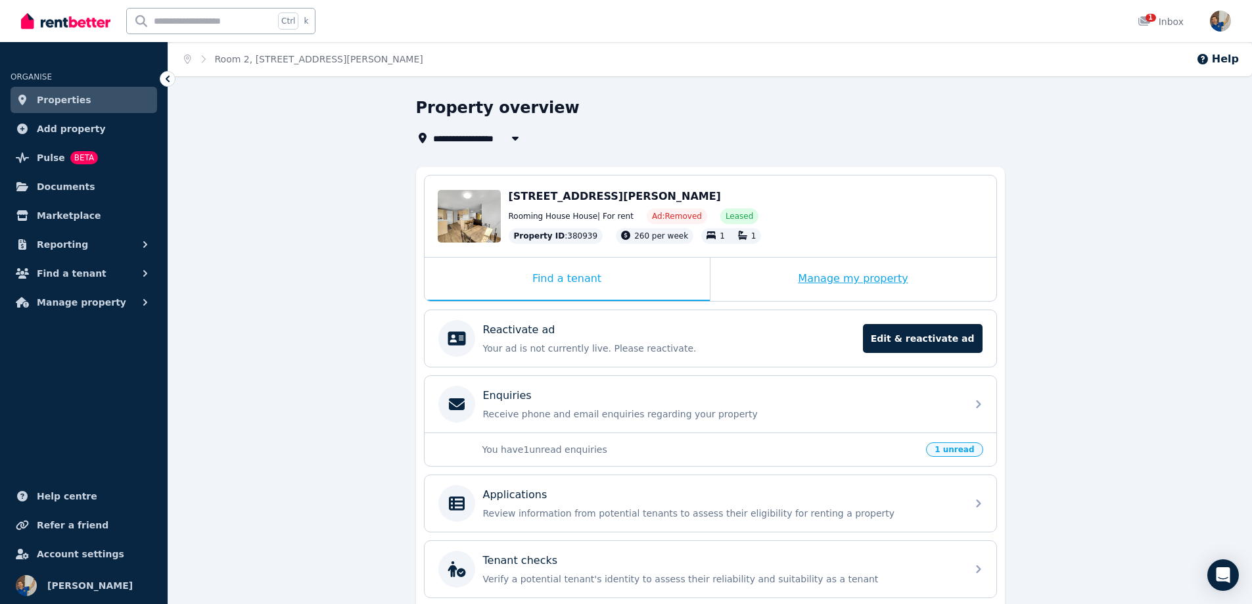
click at [855, 279] on div "Manage my property" at bounding box center [853, 279] width 286 height 43
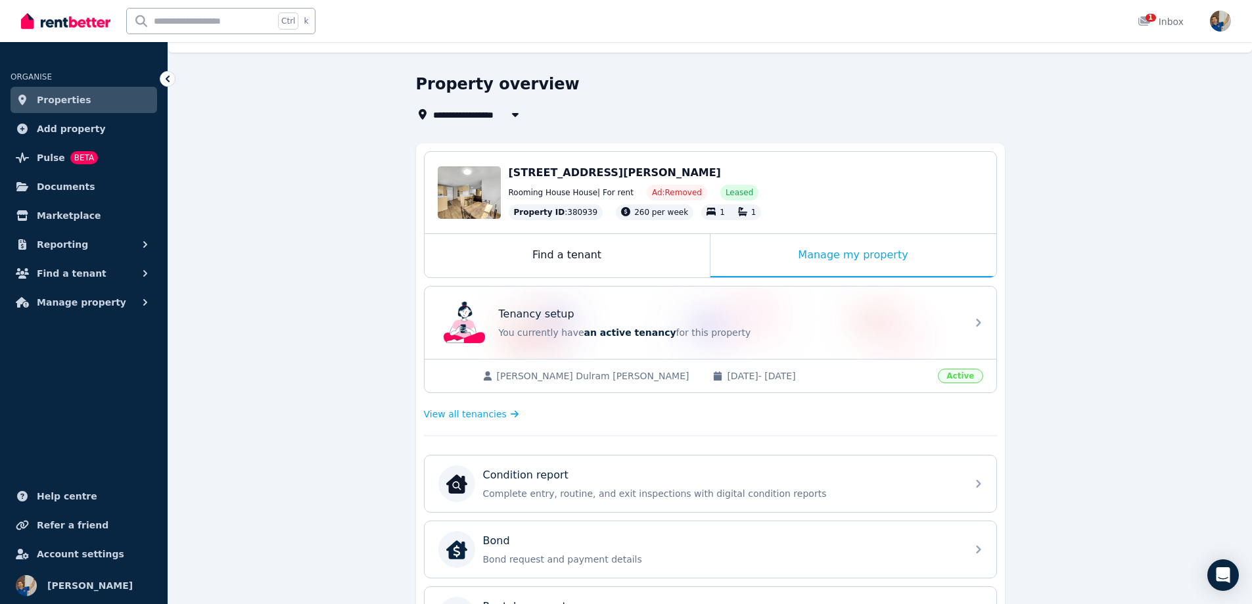
scroll to position [66, 0]
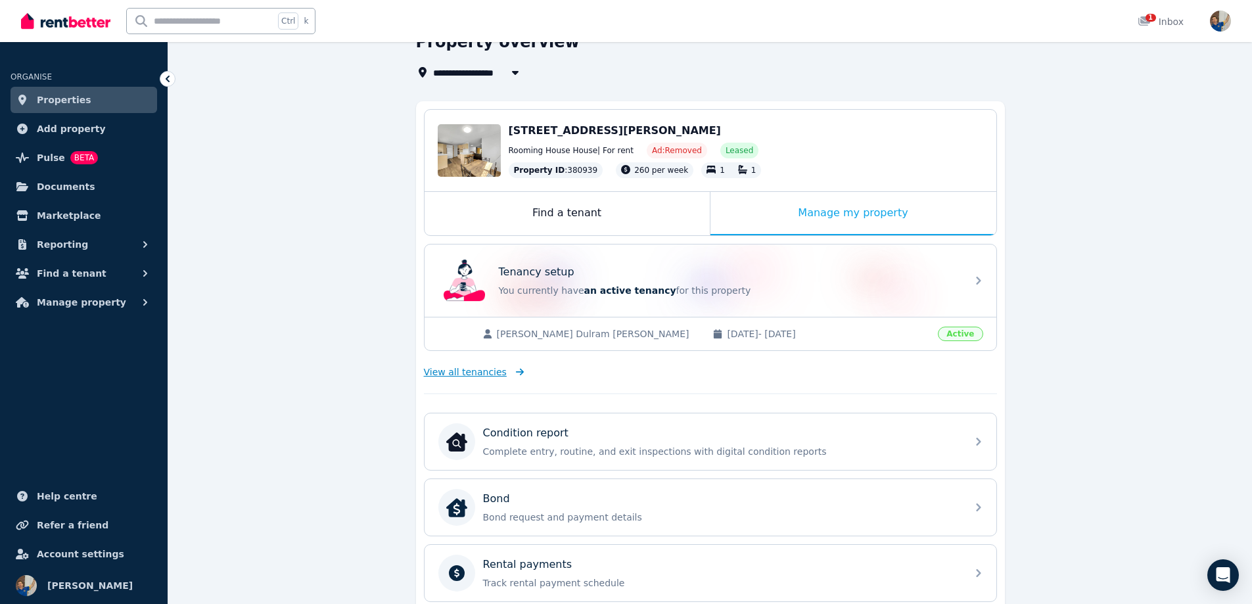
click at [464, 372] on span "View all tenancies" at bounding box center [465, 371] width 83 height 13
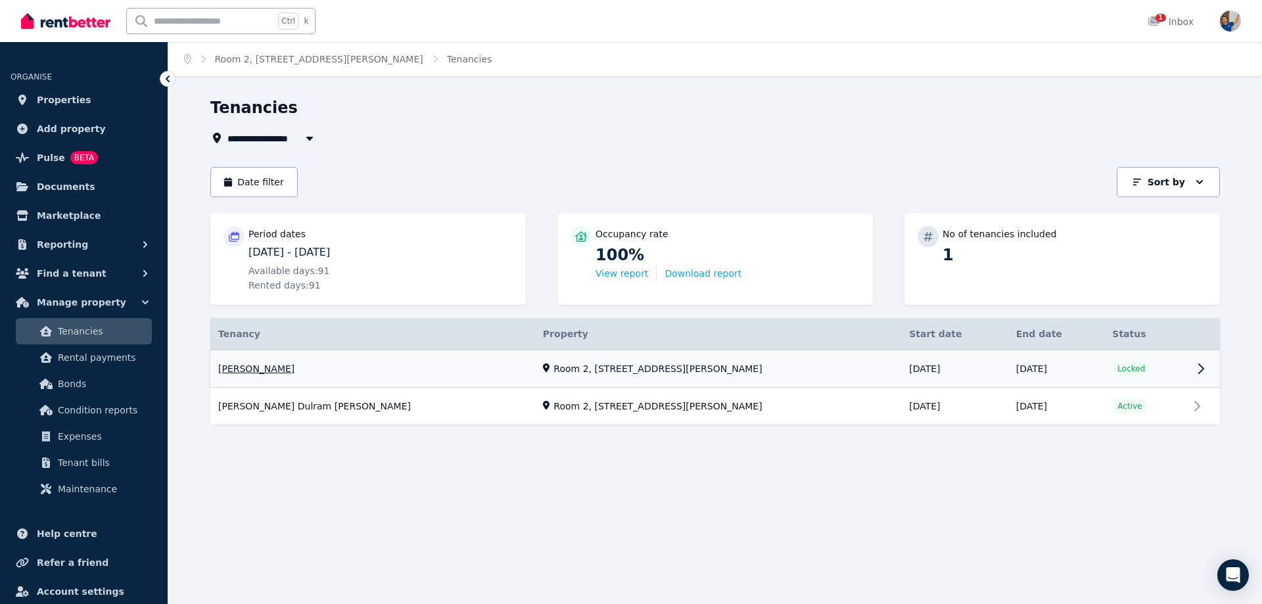
click at [1202, 363] on link "View property details" at bounding box center [714, 368] width 1009 height 37
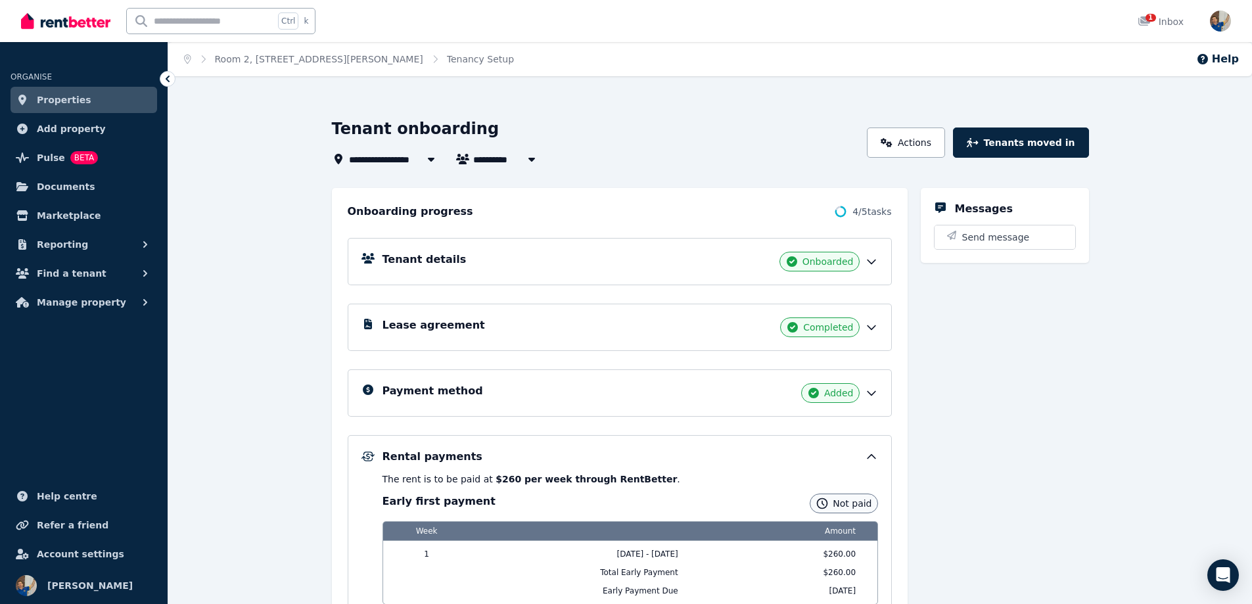
click at [871, 329] on icon at bounding box center [871, 328] width 8 height 4
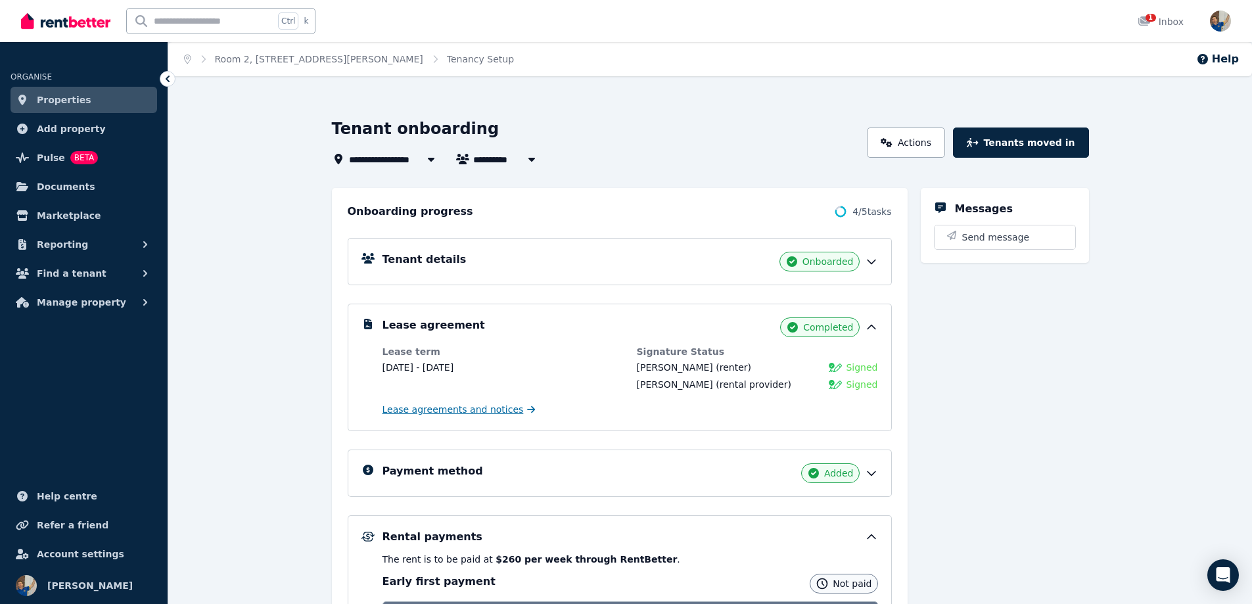
click at [459, 410] on span "Lease agreements and notices" at bounding box center [452, 409] width 141 height 13
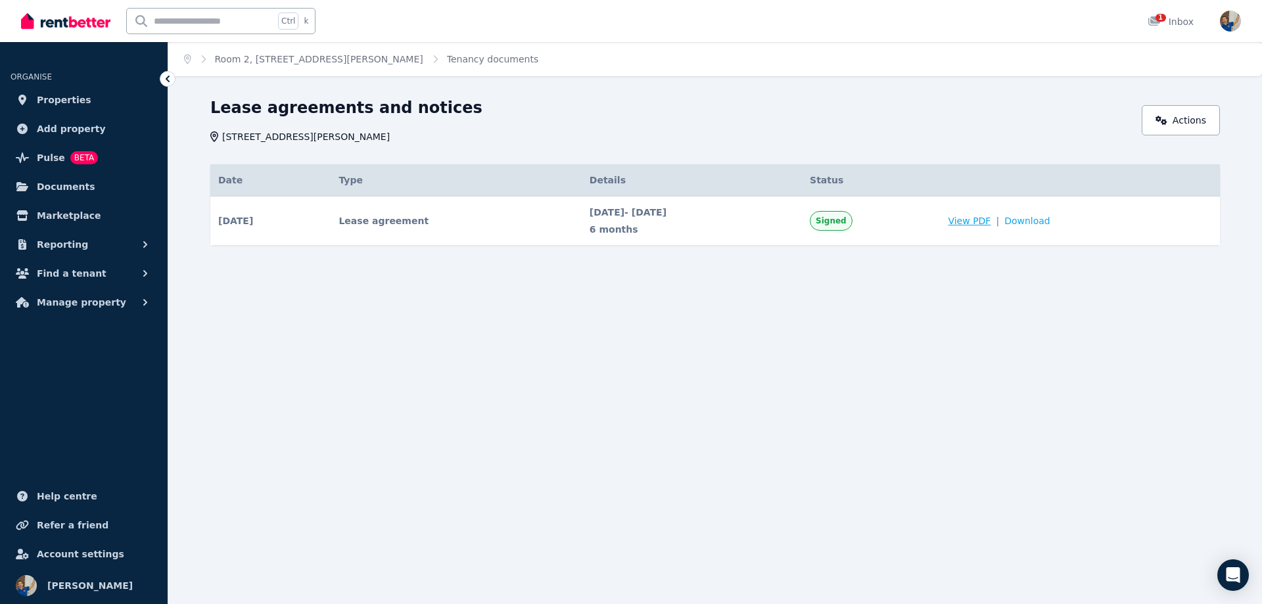
click at [990, 220] on span "View PDF" at bounding box center [969, 220] width 43 height 13
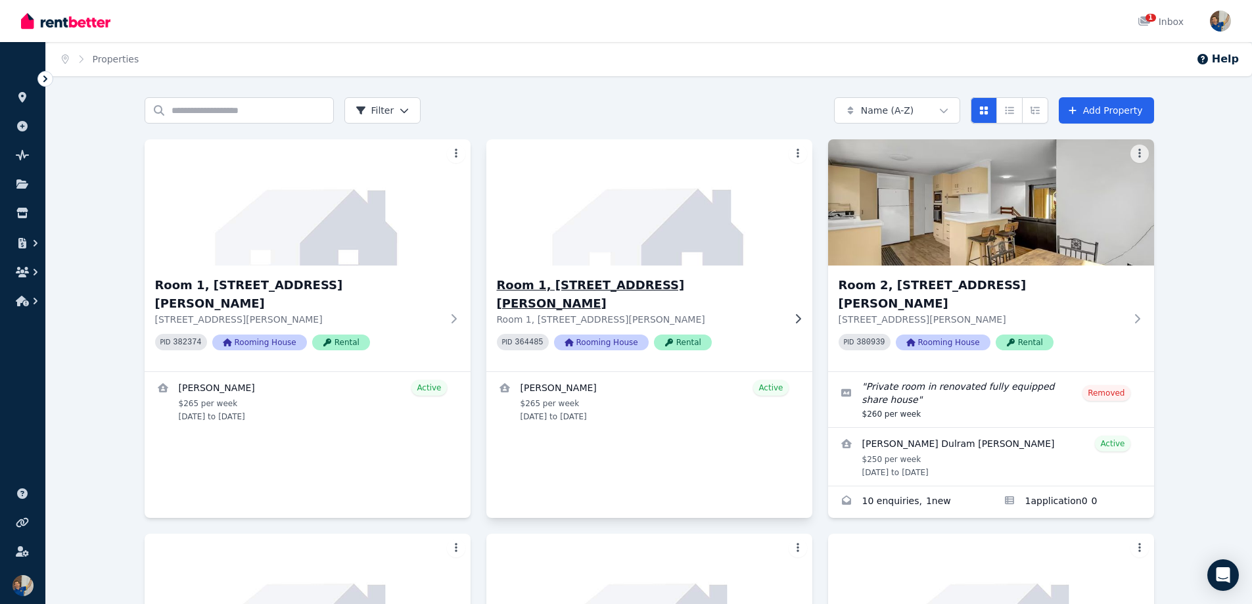
click at [637, 202] on img at bounding box center [649, 202] width 342 height 133
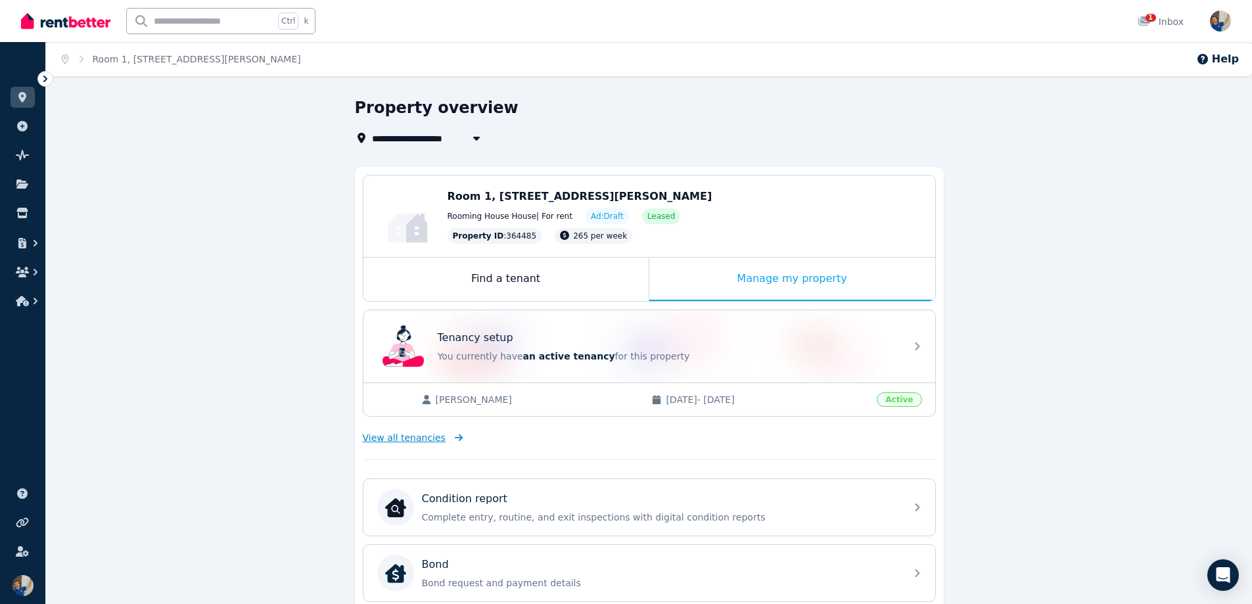
click at [419, 392] on span "View all tenancies" at bounding box center [404, 437] width 83 height 13
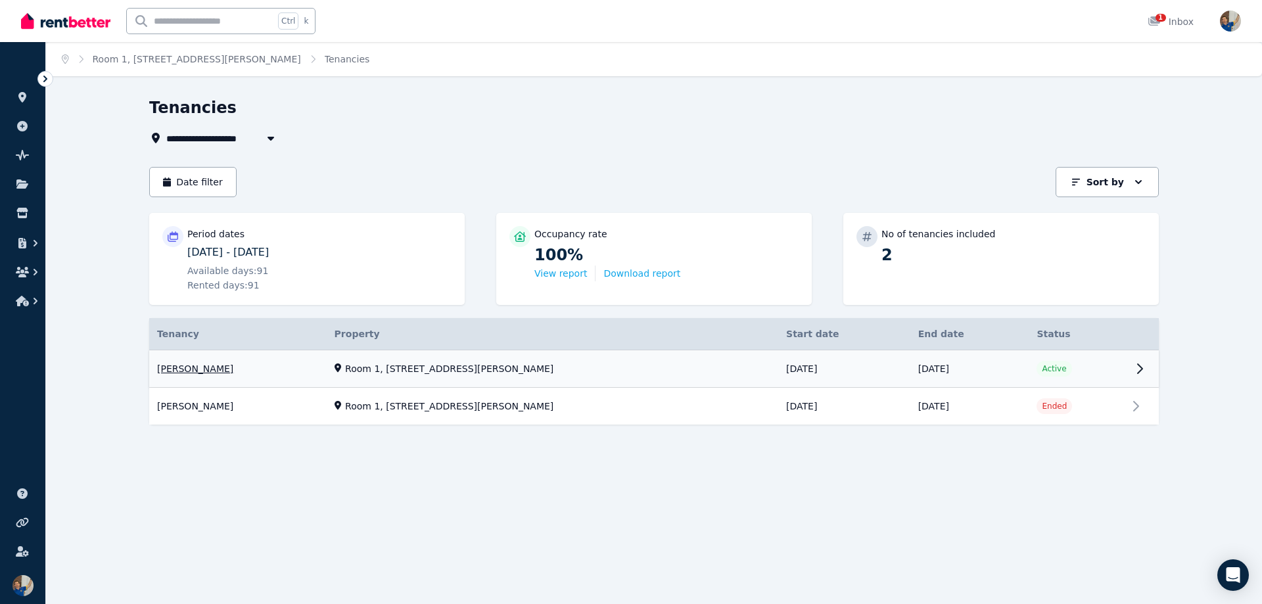
click at [662, 370] on link "View property details" at bounding box center [653, 368] width 1009 height 37
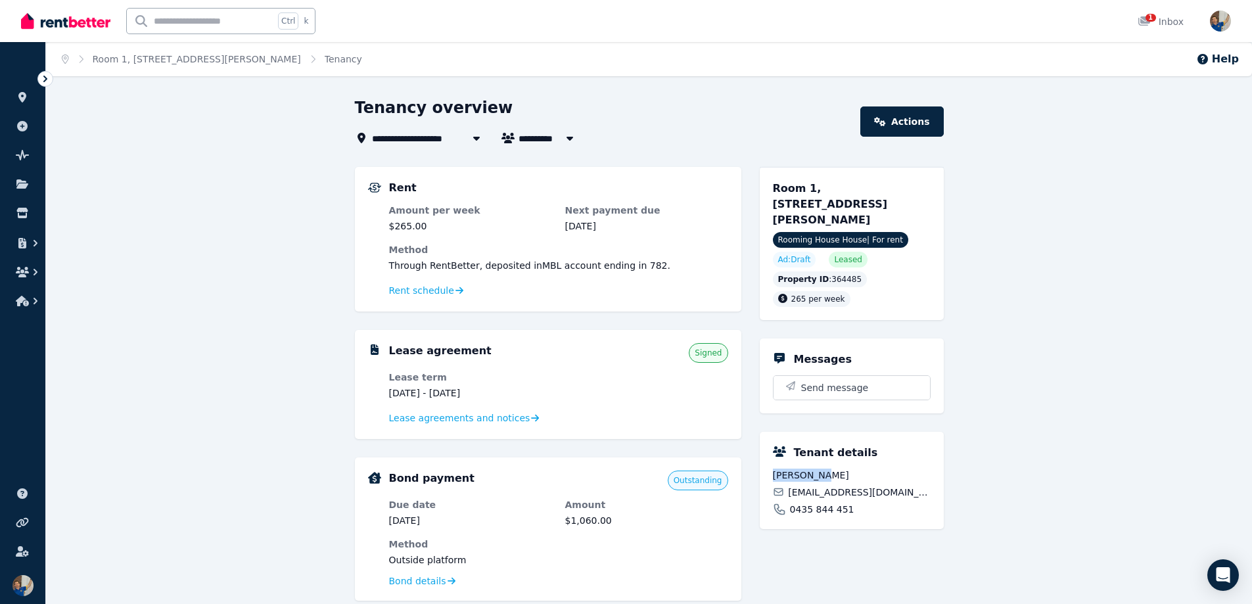
drag, startPoint x: 773, startPoint y: 458, endPoint x: 825, endPoint y: 461, distance: 51.3
click at [662, 392] on span "[PERSON_NAME]" at bounding box center [852, 475] width 158 height 13
copy span "[PERSON_NAME]"
click at [197, 149] on div "**********" at bounding box center [649, 521] width 1206 height 848
drag, startPoint x: 849, startPoint y: 495, endPoint x: 791, endPoint y: 501, distance: 58.8
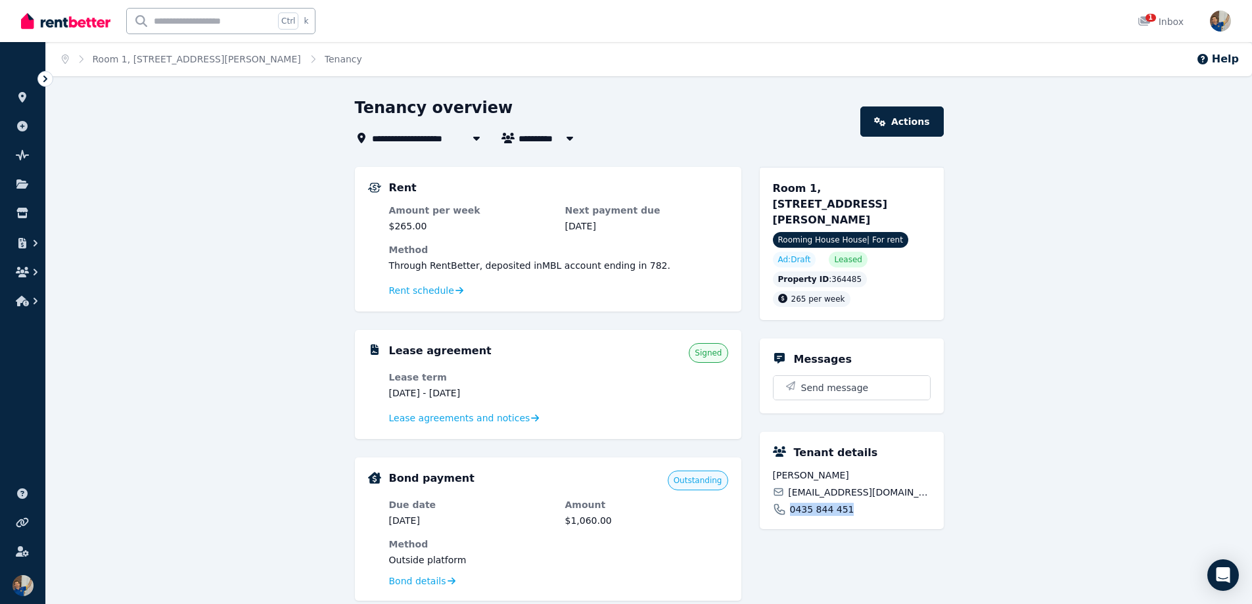
click at [662, 392] on div "Tenant details [PERSON_NAME][GEOGRAPHIC_DATA][EMAIL_ADDRESS][DOMAIN_NAME] 0435 …" at bounding box center [852, 480] width 184 height 97
copy span "0435 844 451"
drag, startPoint x: 889, startPoint y: 474, endPoint x: 788, endPoint y: 480, distance: 101.4
click at [662, 392] on div "[EMAIL_ADDRESS][DOMAIN_NAME]" at bounding box center [852, 492] width 158 height 13
copy span "[EMAIL_ADDRESS][DOMAIN_NAME]"
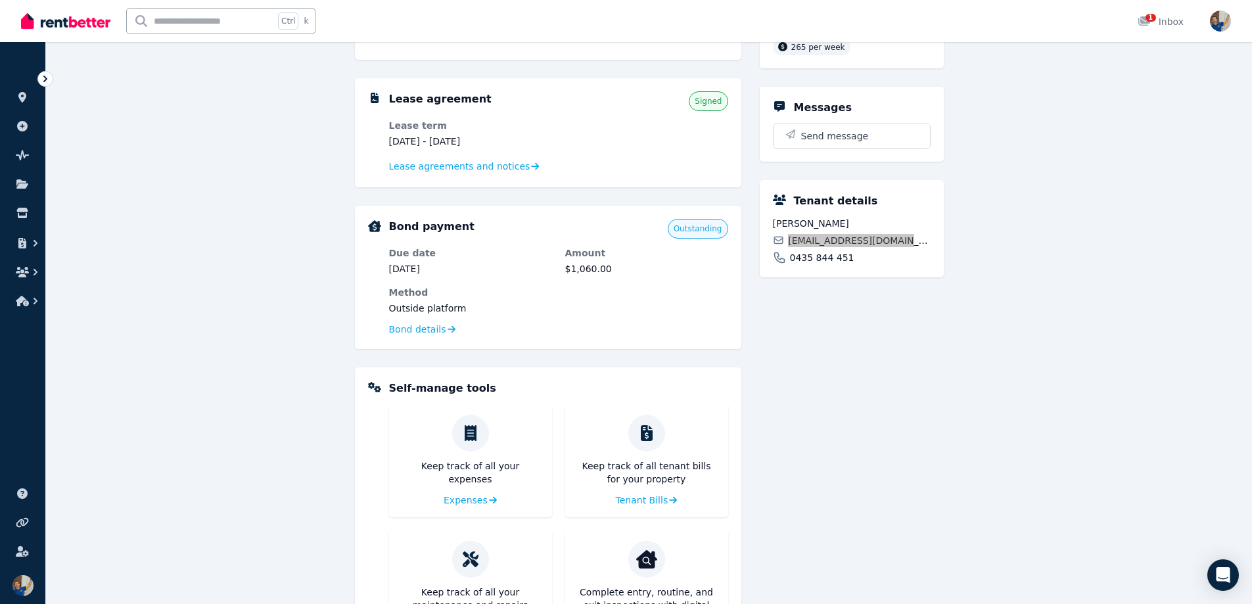
scroll to position [263, 0]
